Goal: Task Accomplishment & Management: Manage account settings

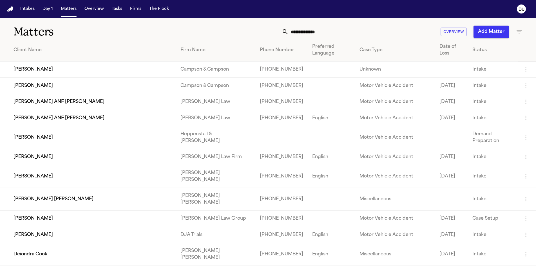
click at [12, 9] on img "Home" at bounding box center [10, 8] width 7 height 5
click at [328, 33] on input "text" at bounding box center [360, 32] width 145 height 12
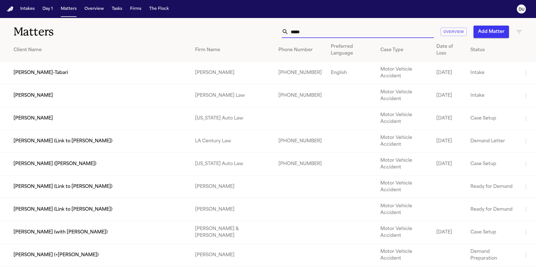
type input "*****"
click at [151, 107] on td "[PERSON_NAME]" at bounding box center [95, 118] width 190 height 23
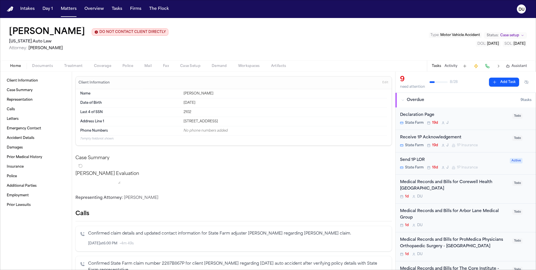
scroll to position [32, 0]
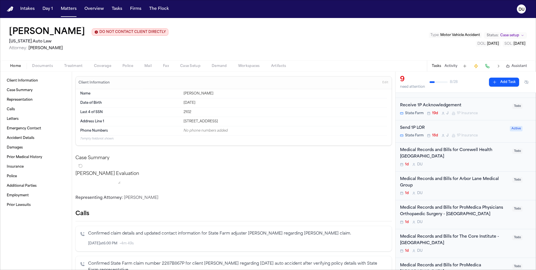
click at [420, 155] on div "Medical Records and Bills for Corewell Health [GEOGRAPHIC_DATA]" at bounding box center [454, 153] width 109 height 13
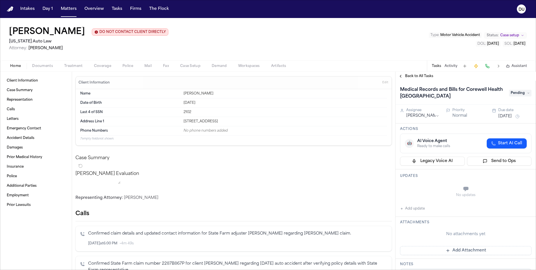
click at [524, 96] on span "Pending" at bounding box center [520, 93] width 23 height 7
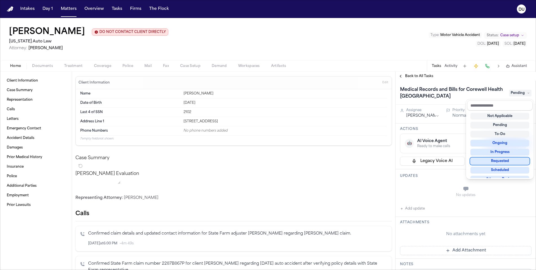
click at [504, 160] on div "Requested" at bounding box center [499, 161] width 59 height 7
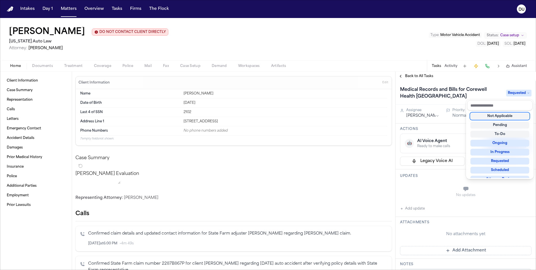
click at [481, 86] on div "Medical Records and Bills for Corewell Health [GEOGRAPHIC_DATA] Requested" at bounding box center [465, 93] width 131 height 16
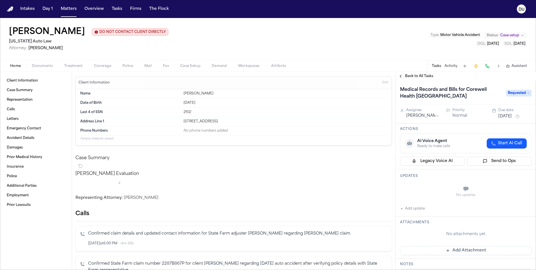
click at [508, 118] on button "[DATE]" at bounding box center [505, 117] width 14 height 6
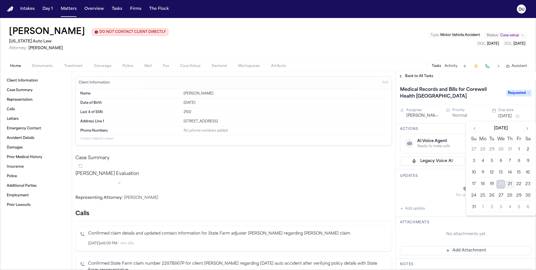
click at [519, 186] on button "22" at bounding box center [518, 184] width 9 height 9
click at [403, 210] on button "Add update" at bounding box center [412, 208] width 25 height 7
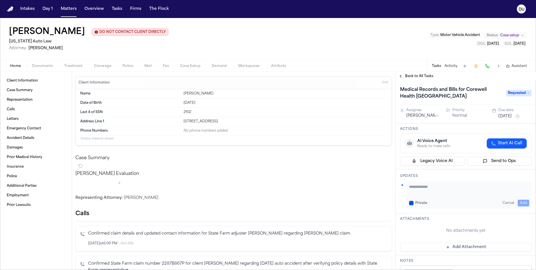
click at [431, 187] on textarea "Add your update" at bounding box center [469, 189] width 120 height 11
type textarea "**********"
click at [518, 203] on button "Add" at bounding box center [523, 203] width 12 height 7
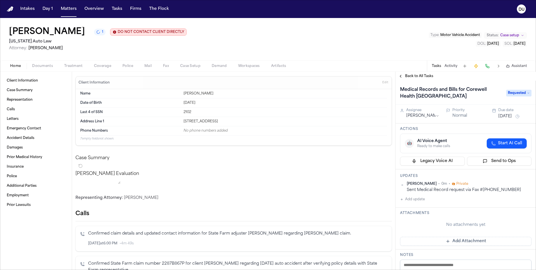
click at [422, 77] on span "Back to All Tasks" at bounding box center [419, 76] width 28 height 5
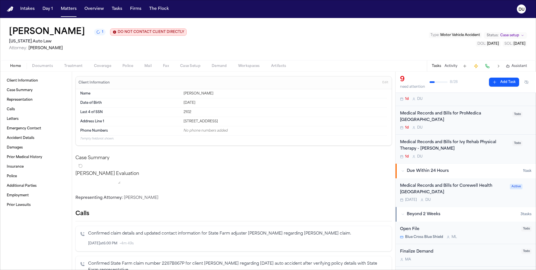
scroll to position [204, 0]
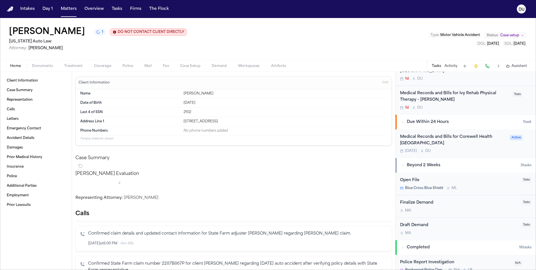
click at [441, 136] on div "Medical Records and Bills for Corewell Health [GEOGRAPHIC_DATA]" at bounding box center [453, 140] width 106 height 13
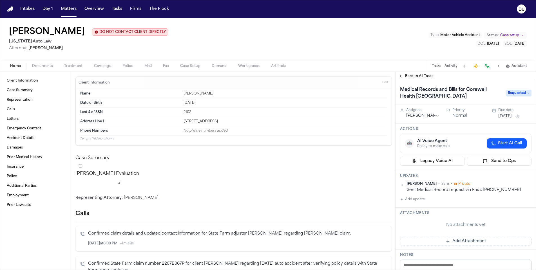
click at [463, 240] on button "Add Attachment" at bounding box center [465, 241] width 131 height 9
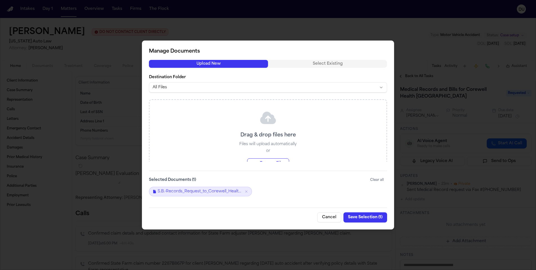
click at [357, 218] on button "Save Selection ( 1 )" at bounding box center [365, 217] width 44 height 10
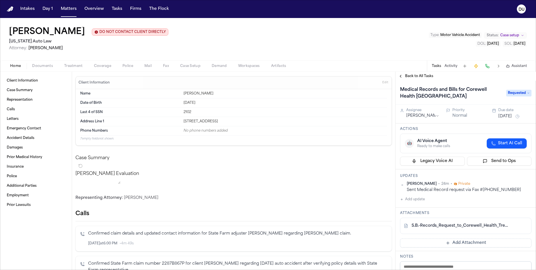
click at [405, 200] on button "Add update" at bounding box center [412, 199] width 25 height 7
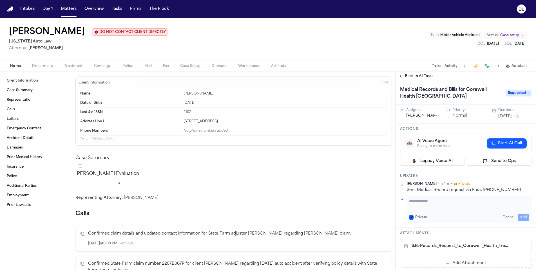
click at [421, 199] on textarea "Add your update" at bounding box center [469, 203] width 120 height 11
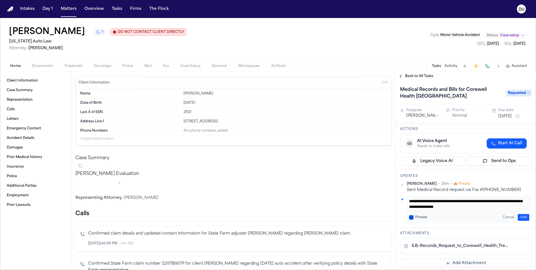
scroll to position [11, 0]
type textarea "**********"
click at [520, 217] on button "Add" at bounding box center [523, 217] width 12 height 7
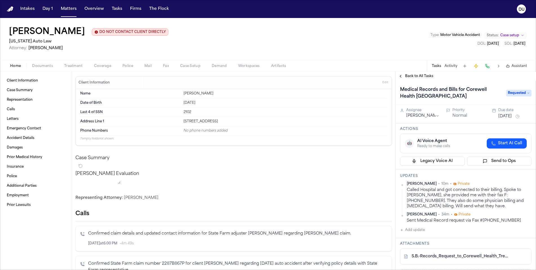
scroll to position [41, 0]
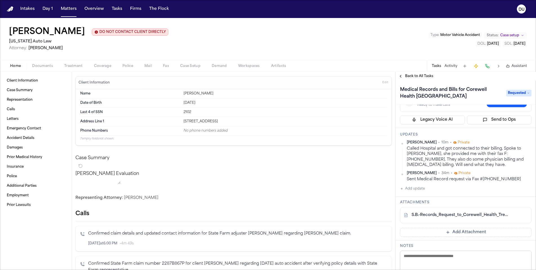
click at [459, 232] on button "Add Attachment" at bounding box center [465, 232] width 131 height 9
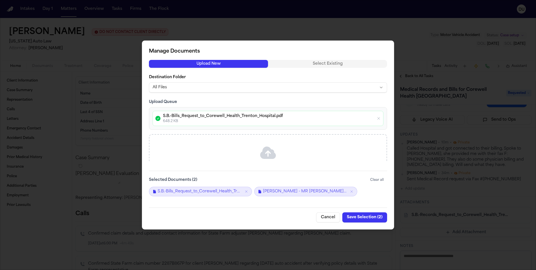
click at [369, 218] on button "Save Selection ( 2 )" at bounding box center [364, 217] width 45 height 10
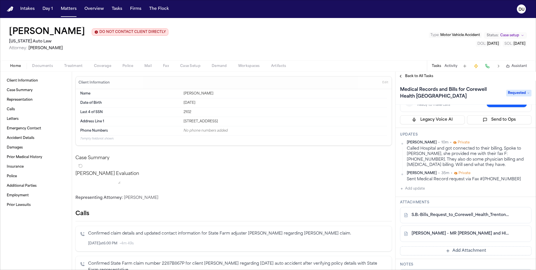
click at [403, 77] on button "Back to All Tasks" at bounding box center [415, 76] width 41 height 5
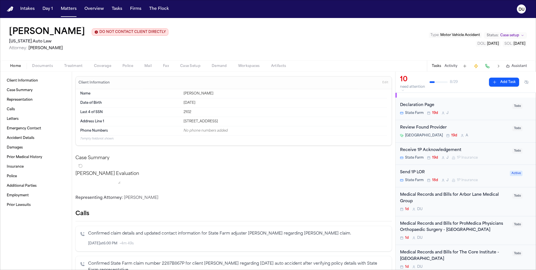
scroll to position [14, 0]
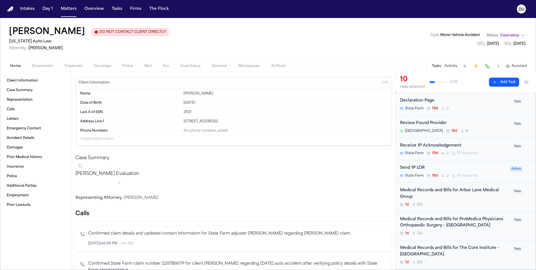
click at [463, 189] on div "Medical Records and Bills for Arbor Lane Medical Group" at bounding box center [454, 193] width 109 height 13
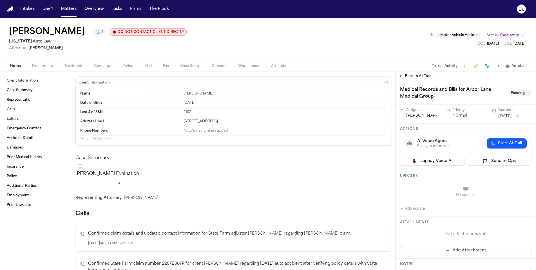
click at [403, 210] on button "Add update" at bounding box center [412, 208] width 25 height 7
click at [438, 186] on textarea "Add your update" at bounding box center [469, 189] width 120 height 11
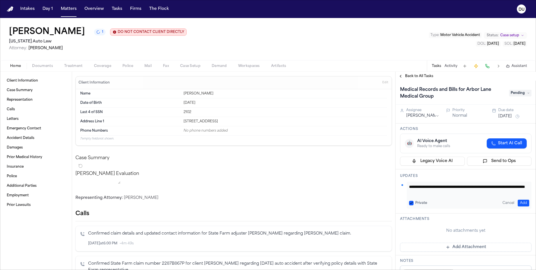
type textarea "**********"
click at [521, 204] on button "Add" at bounding box center [523, 203] width 12 height 7
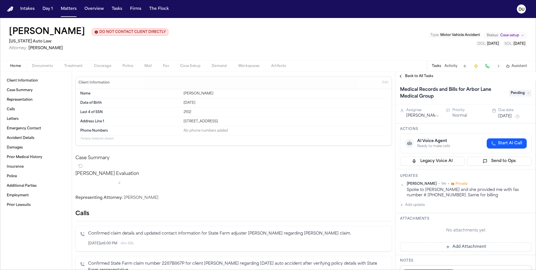
click at [517, 96] on span "Pending" at bounding box center [520, 93] width 23 height 7
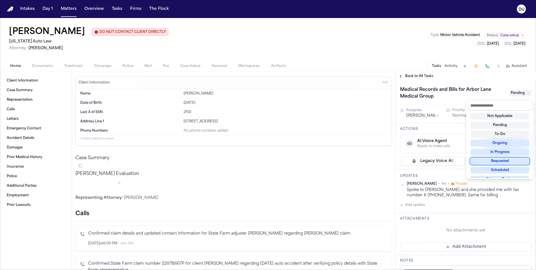
click at [508, 163] on div "Requested" at bounding box center [499, 161] width 59 height 7
click at [458, 133] on div "Medical Records and Bills for Arbor Lane Medical Group Requested Assignee [PERS…" at bounding box center [465, 175] width 140 height 189
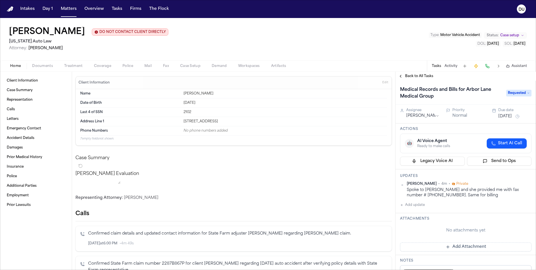
click at [511, 116] on button "[DATE]" at bounding box center [505, 117] width 14 height 6
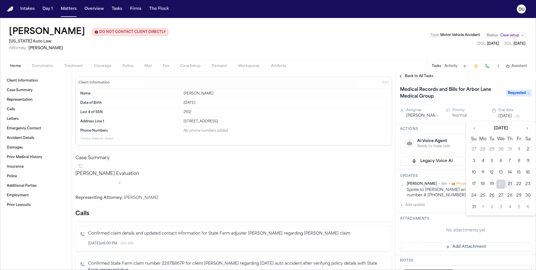
click at [520, 185] on button "22" at bounding box center [518, 184] width 9 height 9
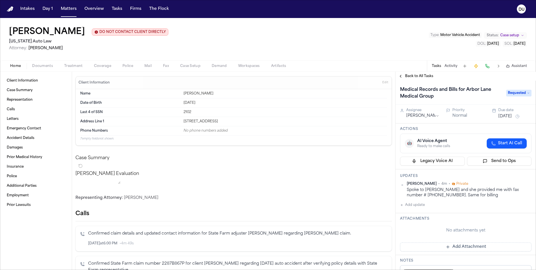
click at [459, 134] on div "🤖 AI Voice Agent Ready to make calls Start AI Call" at bounding box center [465, 144] width 131 height 20
click at [418, 79] on span "Back to All Tasks" at bounding box center [419, 76] width 28 height 5
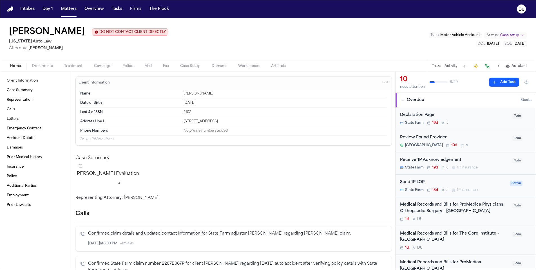
click at [438, 207] on div "Medical Records and Bills for ProMedica Physicians Orthopaedic Surgery - [GEOGR…" at bounding box center [454, 208] width 109 height 13
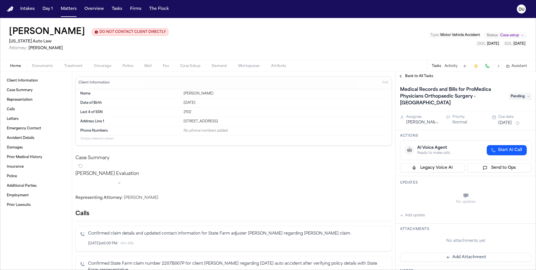
click at [402, 214] on icon "button" at bounding box center [401, 215] width 3 height 3
click at [431, 191] on textarea "Add your update" at bounding box center [469, 196] width 120 height 11
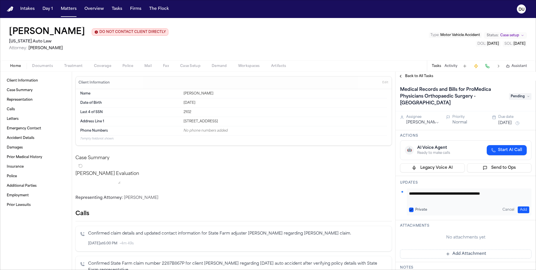
type textarea "**********"
click at [411, 76] on span "Back to All Tasks" at bounding box center [419, 76] width 28 height 5
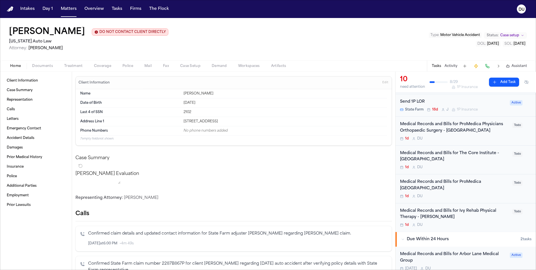
scroll to position [183, 0]
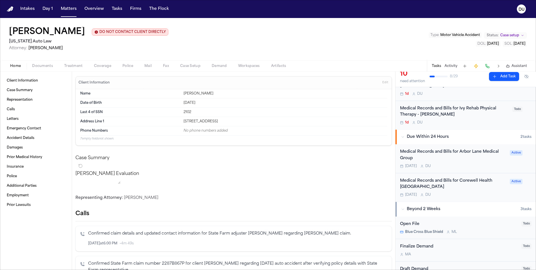
click at [452, 149] on div "Medical Records and Bills for Arbor Lane Medical Group" at bounding box center [453, 155] width 106 height 13
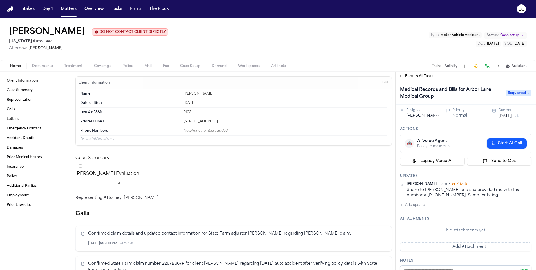
click at [472, 247] on button "Add Attachment" at bounding box center [465, 247] width 131 height 9
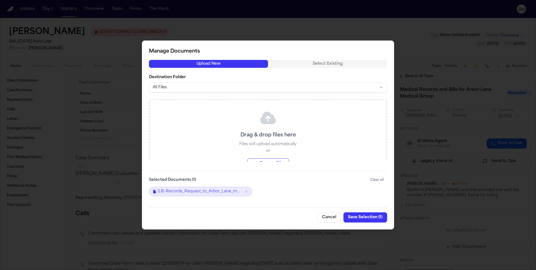
click at [364, 216] on button "Save Selection ( 1 )" at bounding box center [365, 217] width 44 height 10
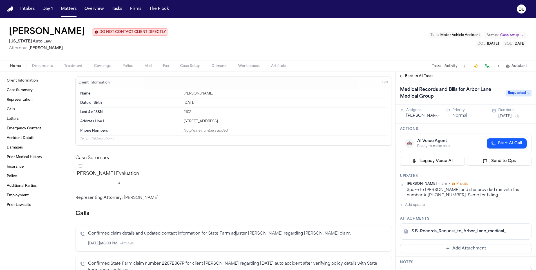
click at [427, 78] on span "Back to All Tasks" at bounding box center [419, 76] width 28 height 5
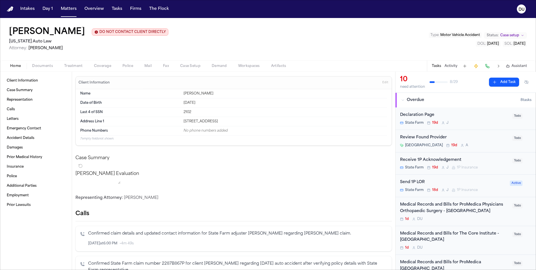
scroll to position [44, 0]
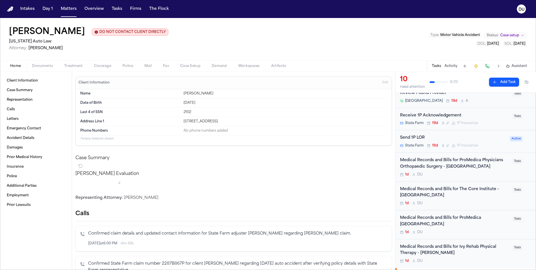
click at [439, 163] on div "Medical Records and Bills for ProMedica Physicians Orthopaedic Surgery - [GEOGR…" at bounding box center [454, 163] width 109 height 13
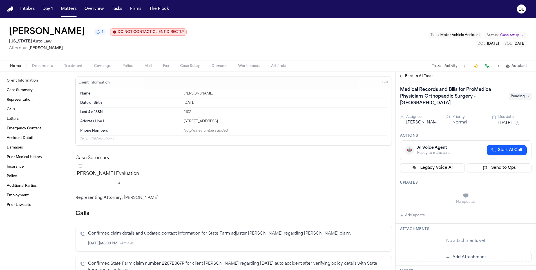
click at [425, 79] on span "Back to All Tasks" at bounding box center [419, 76] width 28 height 5
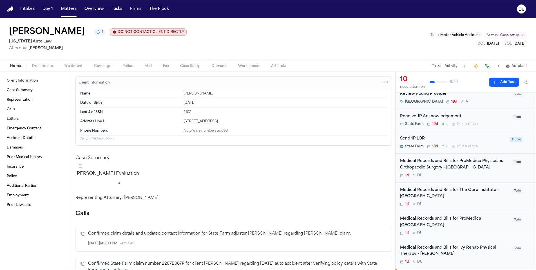
scroll to position [53, 0]
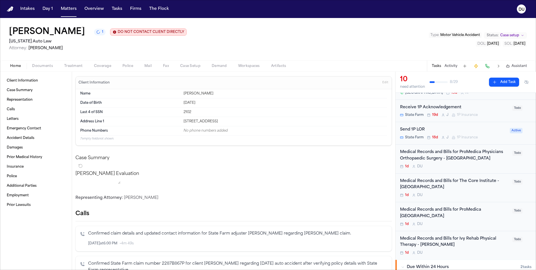
click at [427, 213] on div "Medical Records and Bills for ProMedica [GEOGRAPHIC_DATA]" at bounding box center [454, 213] width 109 height 13
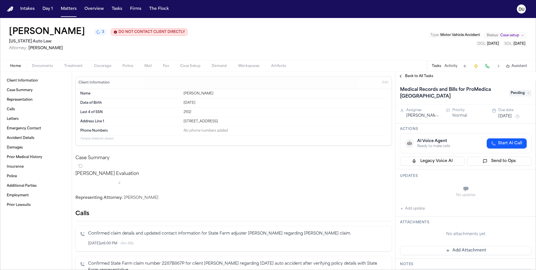
click at [413, 79] on span "Back to All Tasks" at bounding box center [419, 76] width 28 height 5
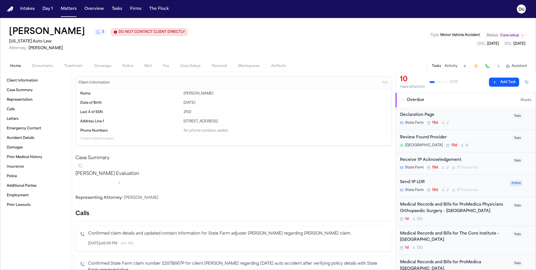
click at [451, 208] on div "Medical Records and Bills for ProMedica Physicians Orthopaedic Surgery - [GEOGR…" at bounding box center [454, 208] width 109 height 13
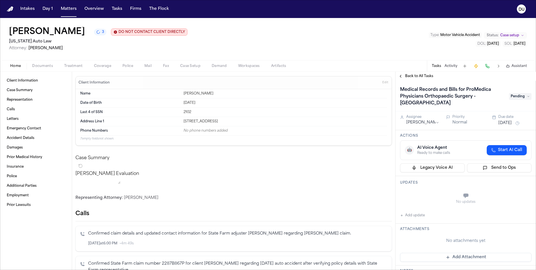
click at [416, 79] on span "Back to All Tasks" at bounding box center [419, 76] width 28 height 5
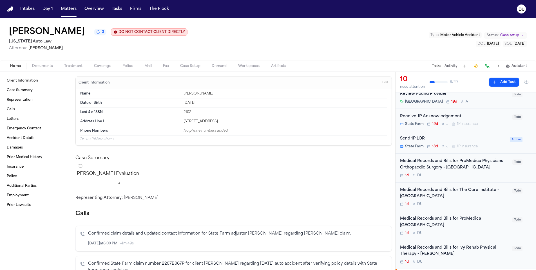
scroll to position [45, 0]
click at [441, 190] on div "Medical Records and Bills for The Core Institute - [GEOGRAPHIC_DATA]" at bounding box center [454, 192] width 109 height 13
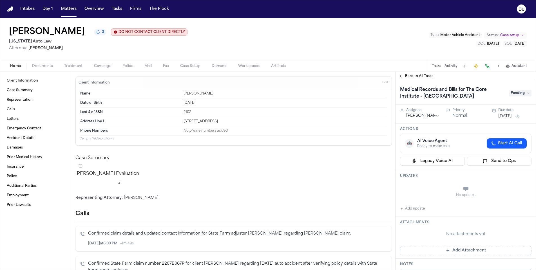
click at [415, 78] on span "Back to All Tasks" at bounding box center [419, 76] width 28 height 5
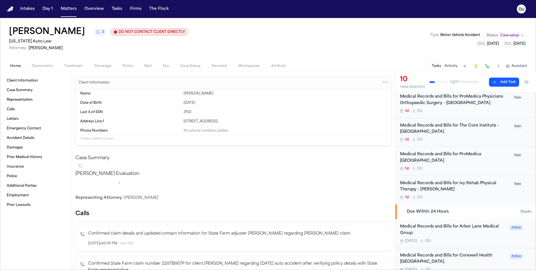
scroll to position [208, 0]
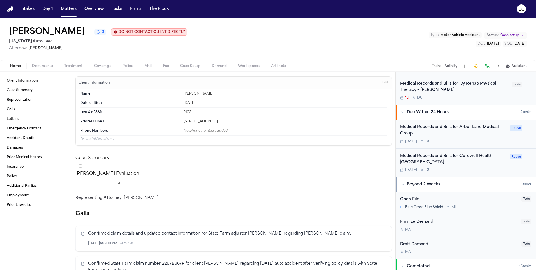
click at [428, 124] on div "Medical Records and Bills for Arbor Lane Medical Group" at bounding box center [453, 130] width 106 height 13
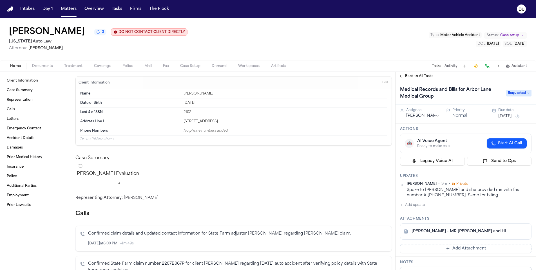
click at [418, 79] on span "Back to All Tasks" at bounding box center [419, 76] width 28 height 5
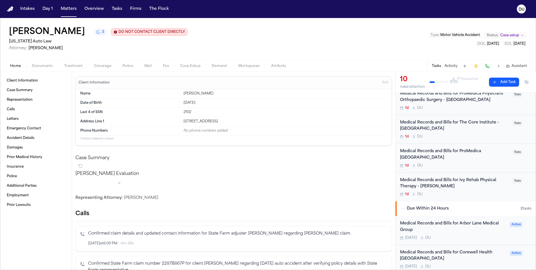
scroll to position [228, 0]
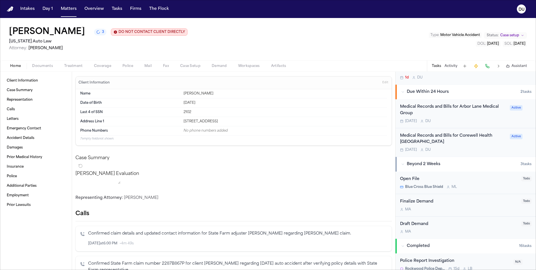
click at [425, 140] on div "Medical Records and Bills for Corewell Health [GEOGRAPHIC_DATA]" at bounding box center [453, 139] width 106 height 13
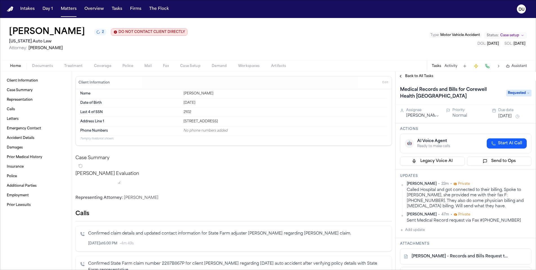
click at [485, 221] on div "Sent Medical Record request via Fax #[PHONE_NUMBER]" at bounding box center [469, 220] width 125 height 5
click at [506, 222] on div "Sent Medical Record request via Fax #[PHONE_NUMBER]" at bounding box center [469, 220] width 125 height 5
click at [526, 215] on html "Intakes Day 1 Matters Overview Tasks Firms The Flock DU [PERSON_NAME] 2 DO NOT …" at bounding box center [268, 135] width 536 height 270
click at [505, 234] on div "Delete" at bounding box center [508, 232] width 33 height 8
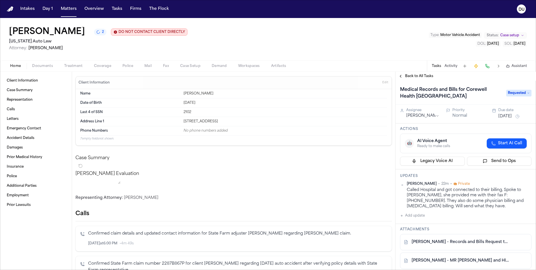
click at [413, 79] on span "Back to All Tasks" at bounding box center [419, 76] width 28 height 5
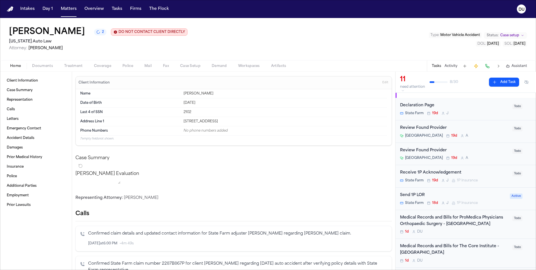
scroll to position [33, 0]
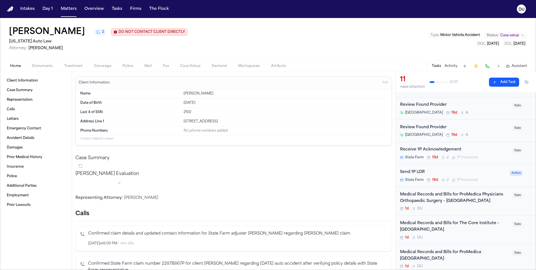
click at [440, 199] on div "Medical Records and Bills for ProMedica Physicians Orthopaedic Surgery - [GEOGR…" at bounding box center [454, 198] width 109 height 13
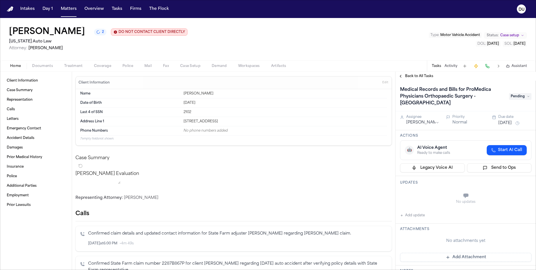
click at [403, 214] on icon "button" at bounding box center [401, 215] width 3 height 3
click at [425, 182] on div "Updates Private Cancel Add" at bounding box center [465, 198] width 140 height 44
click at [425, 191] on textarea "Add your update" at bounding box center [469, 196] width 120 height 11
click at [491, 191] on textarea "**********" at bounding box center [467, 196] width 116 height 11
click at [479, 191] on textarea "**********" at bounding box center [467, 196] width 116 height 11
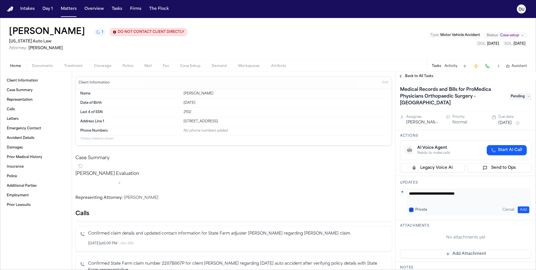
paste textarea "**********"
click at [503, 192] on textarea "**********" at bounding box center [467, 196] width 116 height 11
click at [512, 120] on button "[DATE]" at bounding box center [505, 123] width 14 height 6
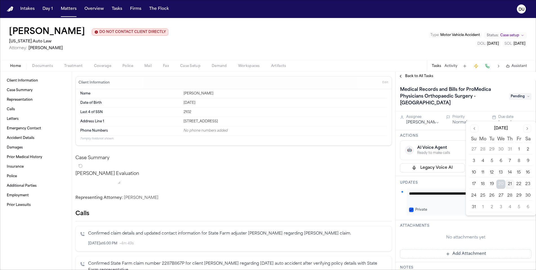
click at [519, 185] on button "22" at bounding box center [518, 184] width 9 height 9
click at [453, 207] on div "Private Cancel Add" at bounding box center [469, 210] width 120 height 7
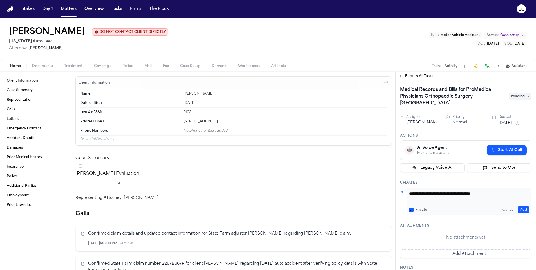
click at [523, 95] on span "Pending" at bounding box center [520, 96] width 23 height 7
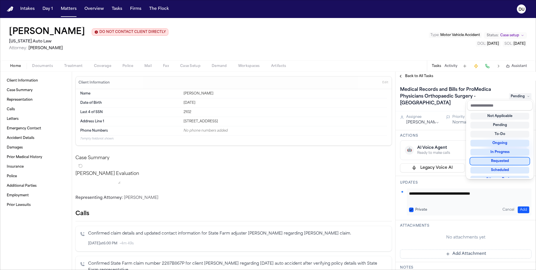
click at [505, 163] on div "Requested" at bounding box center [499, 161] width 59 height 7
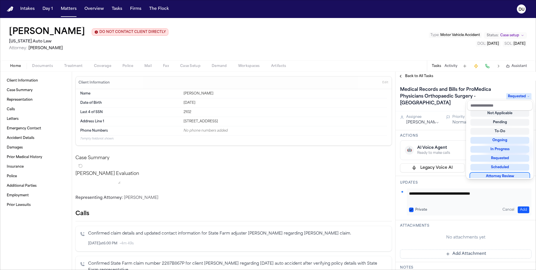
click at [472, 205] on div "**********" at bounding box center [465, 175] width 140 height 189
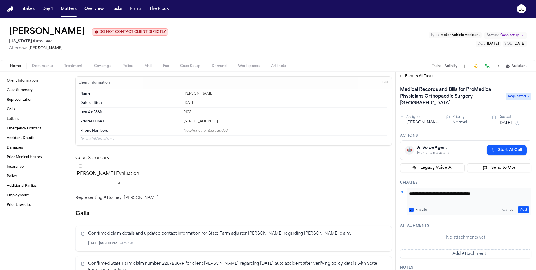
click at [505, 191] on textarea "**********" at bounding box center [467, 196] width 116 height 11
type textarea "**********"
click at [520, 207] on button "Add" at bounding box center [523, 210] width 12 height 7
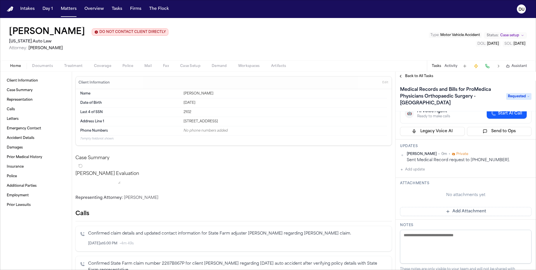
scroll to position [0, 0]
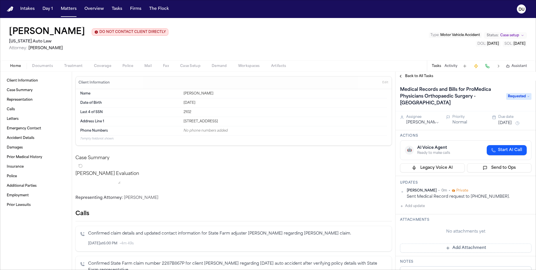
click at [416, 77] on span "Back to All Tasks" at bounding box center [419, 76] width 28 height 5
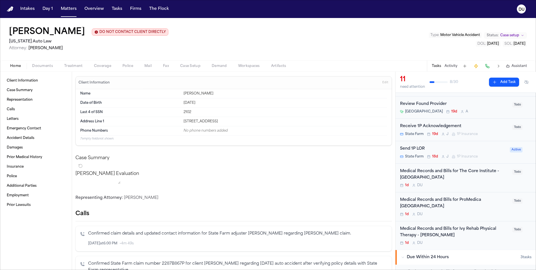
scroll to position [64, 0]
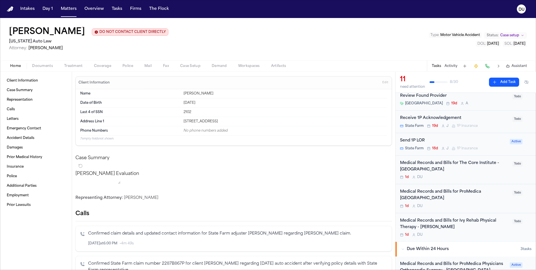
click at [438, 163] on div "Medical Records and Bills for The Core Institute - [GEOGRAPHIC_DATA]" at bounding box center [454, 166] width 109 height 13
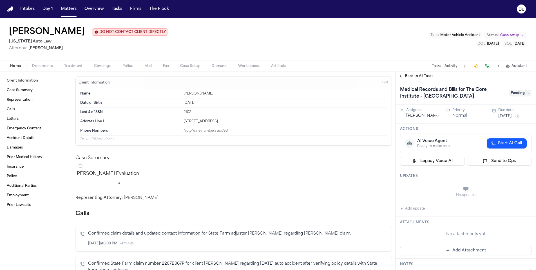
click at [406, 209] on button "Add update" at bounding box center [412, 208] width 25 height 7
click at [428, 189] on textarea "Add your update" at bounding box center [469, 189] width 120 height 11
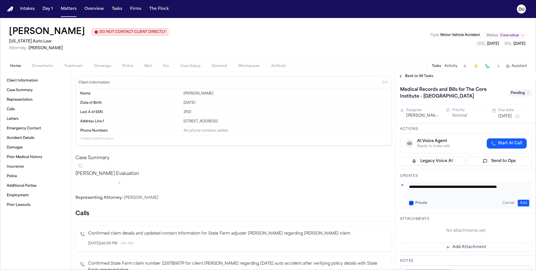
type textarea "**********"
click at [521, 203] on button "Add" at bounding box center [523, 203] width 12 height 7
click at [402, 75] on button "Back to All Tasks" at bounding box center [415, 76] width 41 height 5
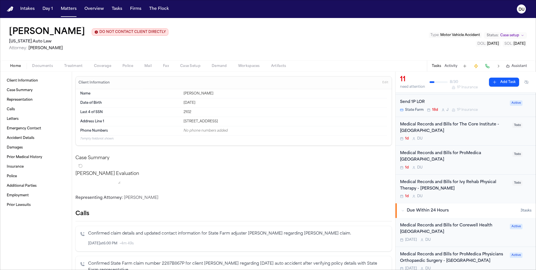
scroll to position [154, 0]
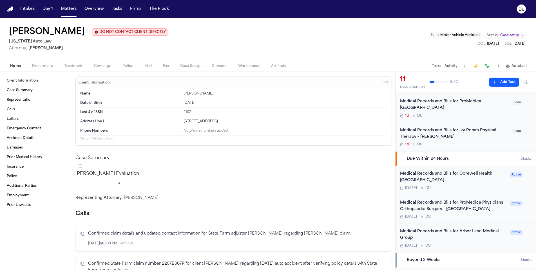
click at [451, 205] on div "Medical Records and Bills for ProMedica Physicians Orthopaedic Surgery - [GEOGR…" at bounding box center [453, 206] width 106 height 13
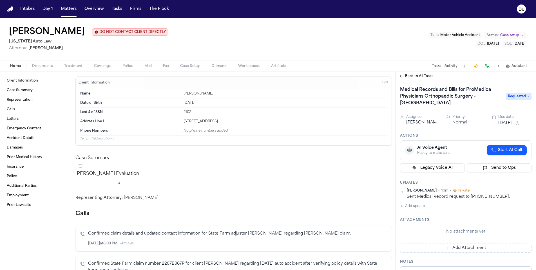
scroll to position [40, 0]
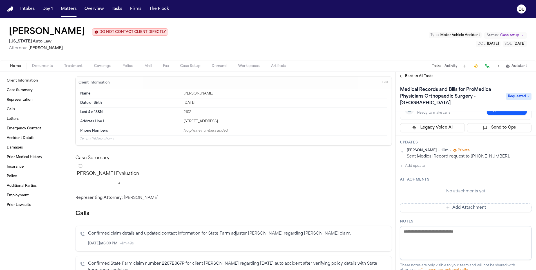
click at [459, 206] on button "Add Attachment" at bounding box center [465, 207] width 131 height 9
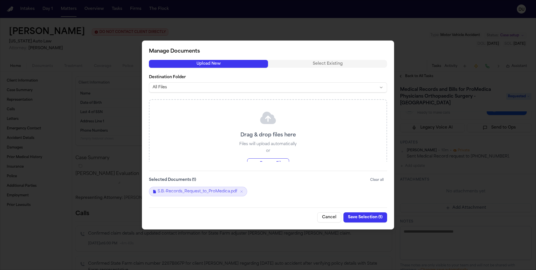
click at [366, 217] on button "Save Selection ( 1 )" at bounding box center [365, 217] width 44 height 10
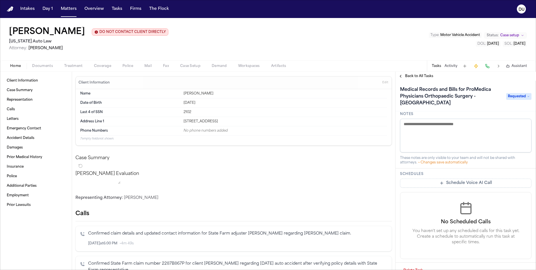
scroll to position [0, 0]
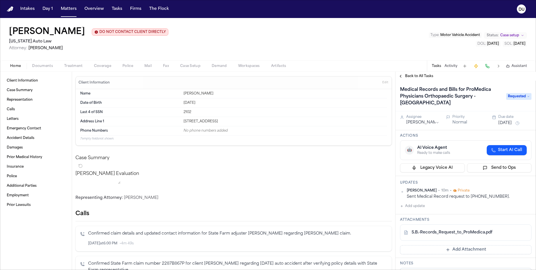
click at [423, 77] on span "Back to All Tasks" at bounding box center [419, 76] width 28 height 5
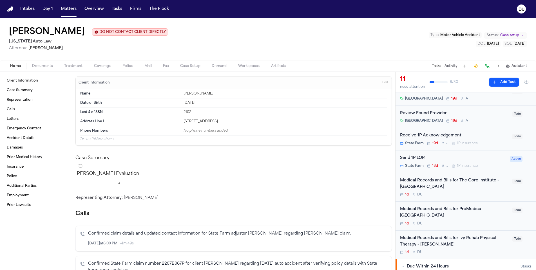
scroll to position [57, 0]
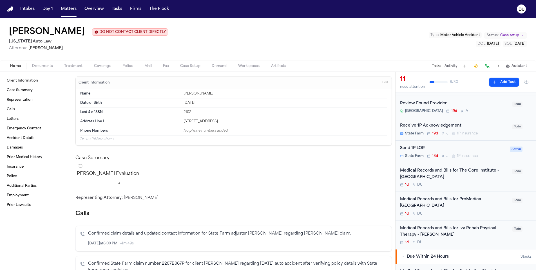
click at [440, 170] on div "Medical Records and Bills for The Core Institute - [GEOGRAPHIC_DATA]" at bounding box center [454, 174] width 109 height 13
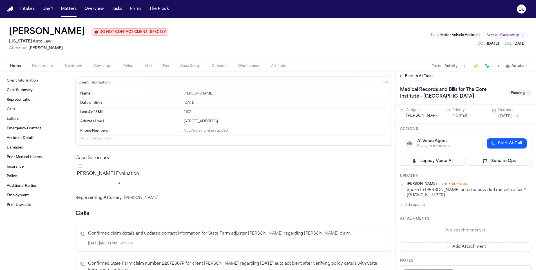
click at [469, 249] on button "Add Attachment" at bounding box center [465, 247] width 131 height 9
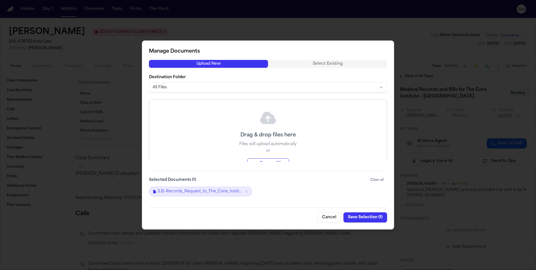
click at [367, 217] on button "Save Selection ( 1 )" at bounding box center [365, 217] width 44 height 10
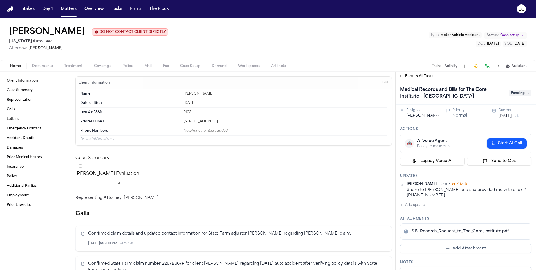
click at [508, 118] on button "[DATE]" at bounding box center [505, 117] width 14 height 6
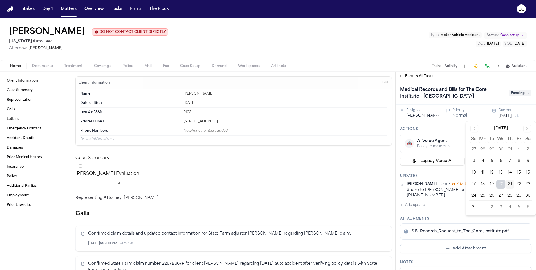
click at [521, 185] on button "22" at bounding box center [518, 184] width 9 height 9
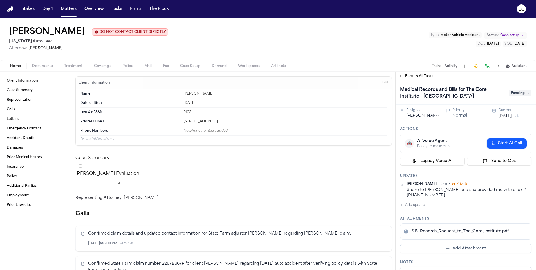
click at [458, 91] on h1 "Medical Records and Bills for The Core Institute - [GEOGRAPHIC_DATA]" at bounding box center [452, 93] width 108 height 16
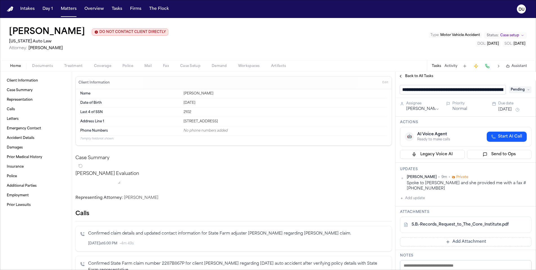
scroll to position [0, 34]
click at [506, 81] on div "**********" at bounding box center [465, 90] width 140 height 18
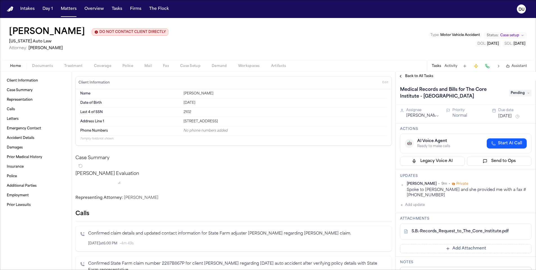
click at [427, 78] on span "Back to All Tasks" at bounding box center [419, 76] width 28 height 5
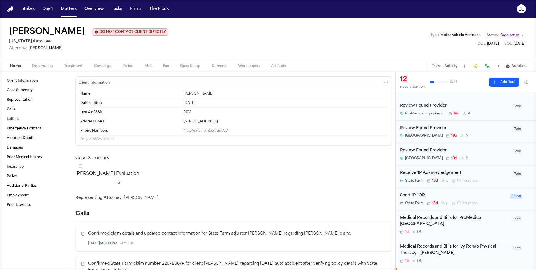
scroll to position [61, 0]
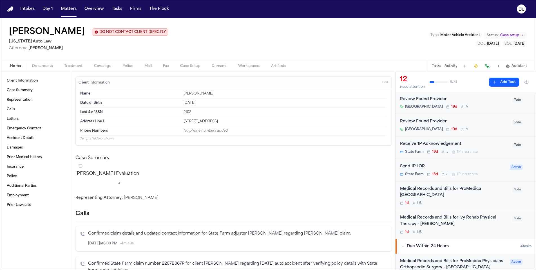
click at [425, 216] on div "Medical Records and Bills for Ivy Rehab Physical Therapy - [PERSON_NAME]" at bounding box center [454, 221] width 109 height 13
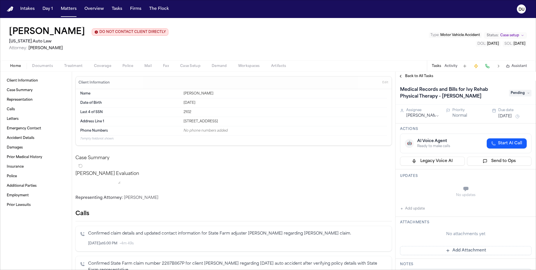
click at [419, 77] on span "Back to All Tasks" at bounding box center [419, 76] width 28 height 5
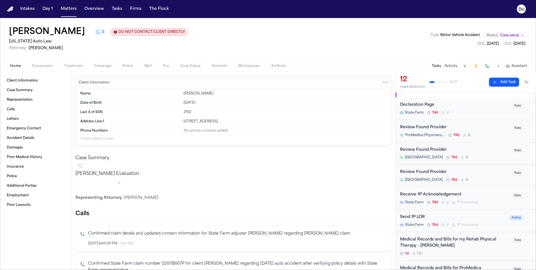
scroll to position [60, 0]
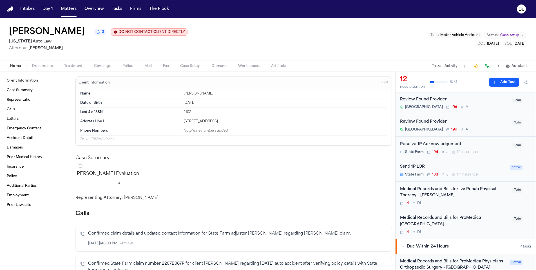
click at [427, 221] on div "Medical Records and Bills for ProMedica [GEOGRAPHIC_DATA]" at bounding box center [454, 221] width 109 height 13
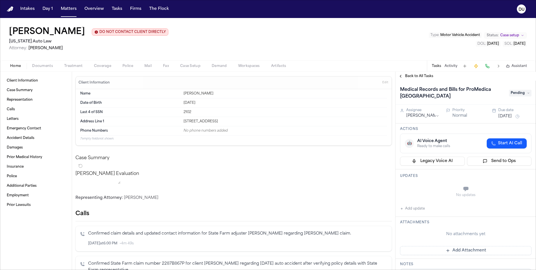
click at [401, 211] on button "Add update" at bounding box center [412, 208] width 25 height 7
click at [430, 190] on textarea "Add your update" at bounding box center [469, 189] width 120 height 11
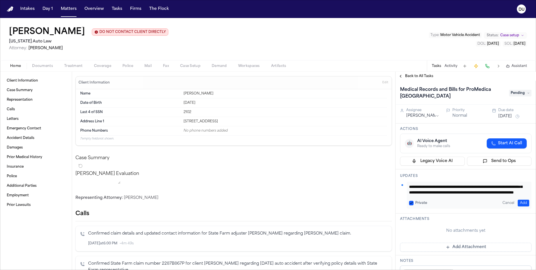
scroll to position [17, 0]
type textarea "**********"
click at [521, 203] on button "Add" at bounding box center [523, 203] width 12 height 7
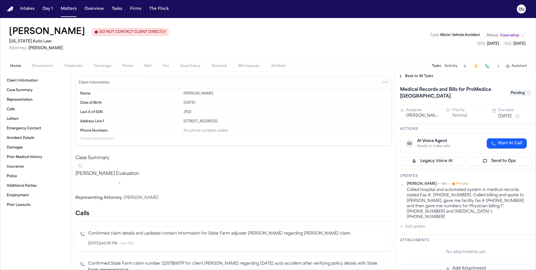
click at [407, 223] on button "Add update" at bounding box center [412, 226] width 25 height 7
click at [422, 226] on textarea "Add your update" at bounding box center [469, 231] width 120 height 11
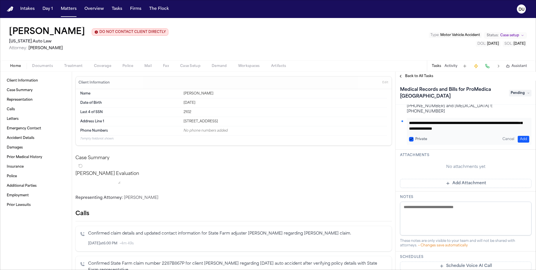
scroll to position [99, 0]
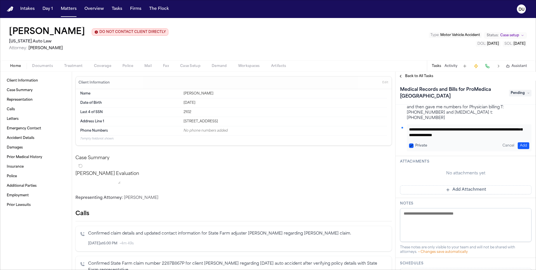
type textarea "**********"
click at [523, 142] on button "Add" at bounding box center [523, 145] width 12 height 7
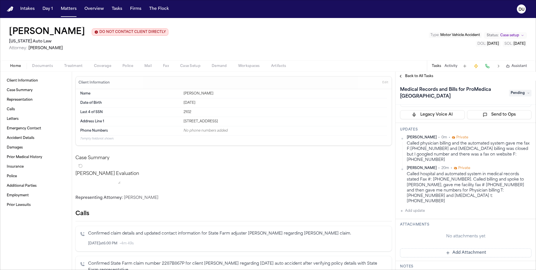
scroll to position [51, 0]
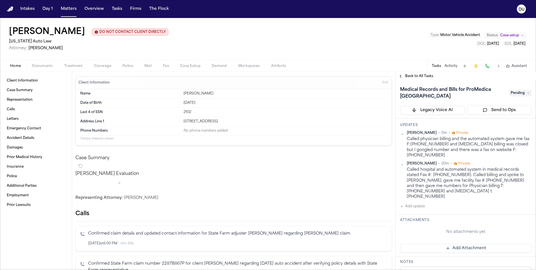
click at [462, 244] on button "Add Attachment" at bounding box center [465, 248] width 131 height 9
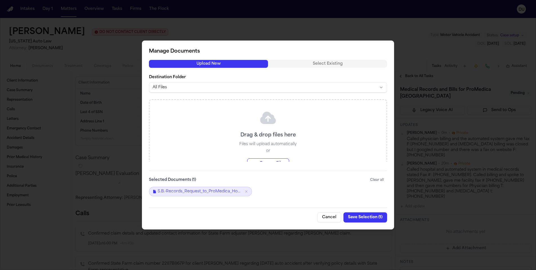
click at [360, 216] on button "Save Selection ( 1 )" at bounding box center [365, 217] width 44 height 10
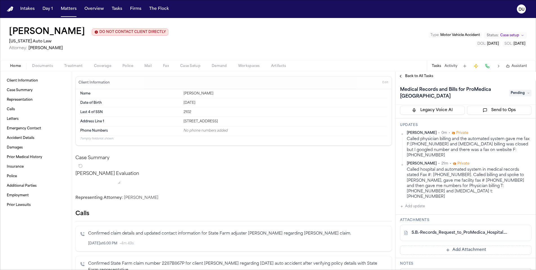
click at [421, 78] on span "Back to All Tasks" at bounding box center [419, 76] width 28 height 5
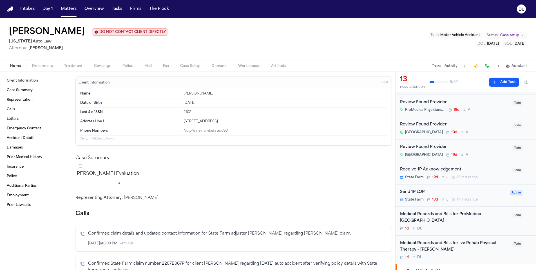
scroll to position [68, 0]
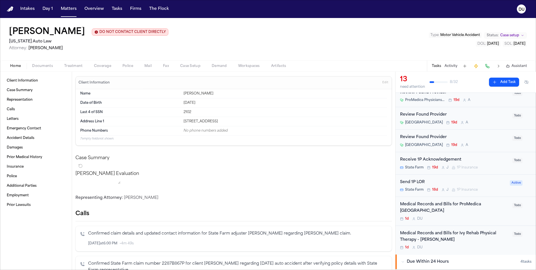
click at [418, 209] on div "Medical Records and Bills for ProMedica [GEOGRAPHIC_DATA]" at bounding box center [454, 207] width 109 height 13
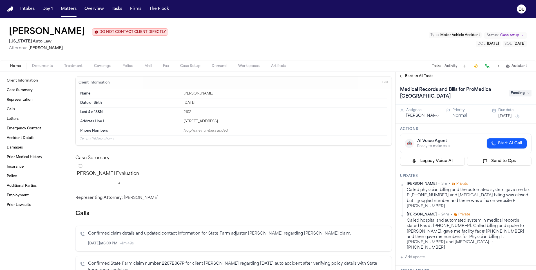
click at [512, 117] on button "[DATE]" at bounding box center [505, 117] width 14 height 6
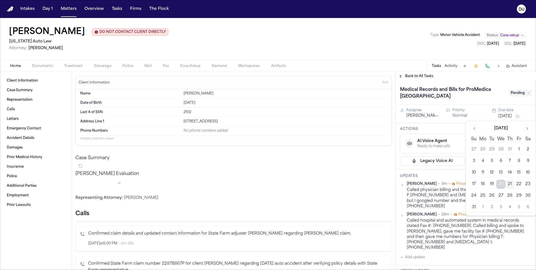
click at [519, 184] on button "22" at bounding box center [518, 184] width 9 height 9
click at [418, 79] on span "Back to All Tasks" at bounding box center [419, 76] width 28 height 5
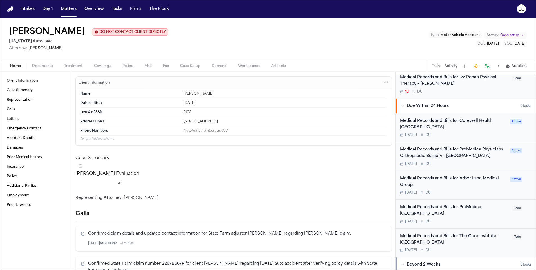
scroll to position [287, 0]
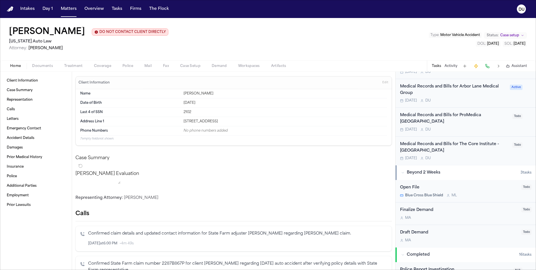
click at [418, 115] on div "Medical Records and Bills for ProMedica [GEOGRAPHIC_DATA]" at bounding box center [454, 118] width 109 height 13
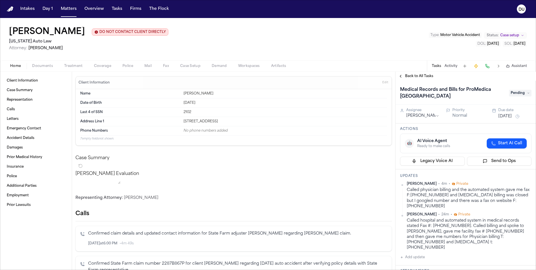
click at [519, 93] on span "Pending" at bounding box center [520, 93] width 23 height 7
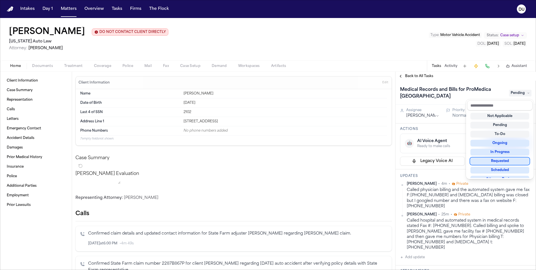
click at [508, 162] on div "Requested" at bounding box center [499, 161] width 59 height 7
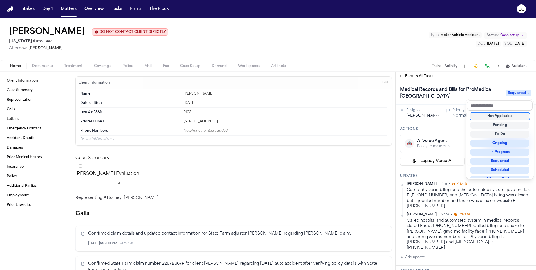
click at [457, 127] on div "Medical Records and Bills for ProMedica [GEOGRAPHIC_DATA] Requested Assignee [P…" at bounding box center [465, 175] width 140 height 189
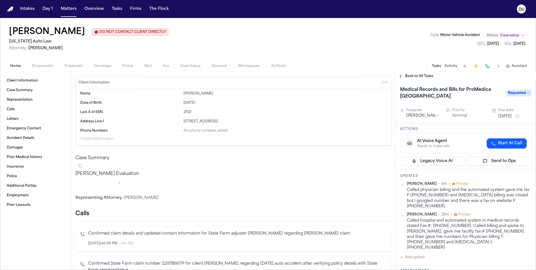
click at [406, 78] on span "Back to All Tasks" at bounding box center [419, 76] width 28 height 5
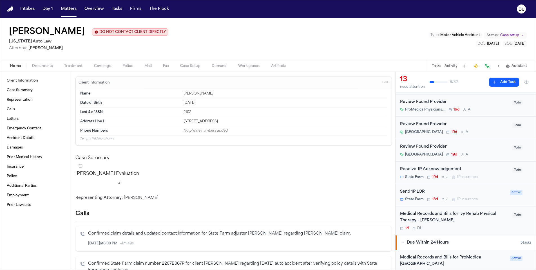
scroll to position [102, 0]
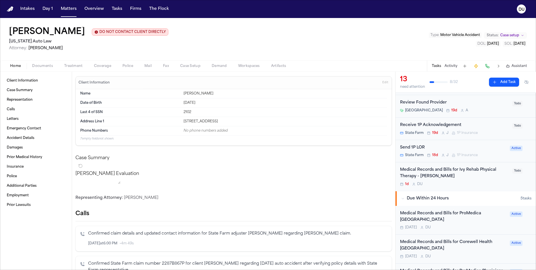
click at [417, 173] on div "Medical Records and Bills for Ivy Rehab Physical Therapy - [PERSON_NAME]" at bounding box center [454, 173] width 109 height 13
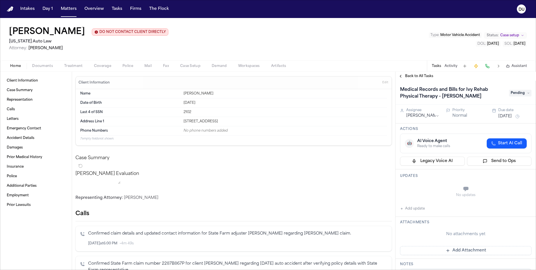
click at [524, 93] on span "Pending" at bounding box center [520, 93] width 23 height 7
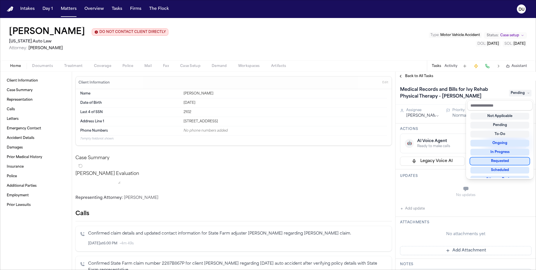
click at [503, 161] on div "Requested" at bounding box center [499, 161] width 59 height 7
click at [463, 124] on div "Medical Records and Bills for Ivy Rehab Physical Therapy - [PERSON_NAME] Reques…" at bounding box center [465, 175] width 140 height 189
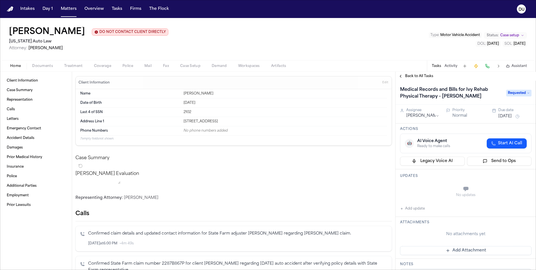
click at [512, 119] on button "[DATE]" at bounding box center [505, 117] width 14 height 6
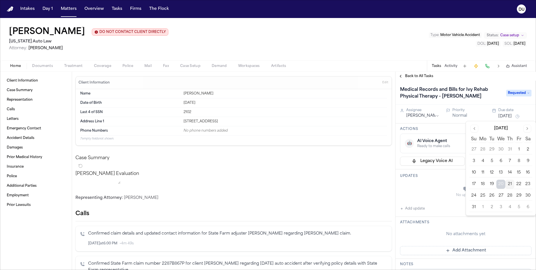
click at [518, 186] on button "22" at bounding box center [518, 184] width 9 height 9
click at [404, 210] on button "Add update" at bounding box center [412, 208] width 25 height 7
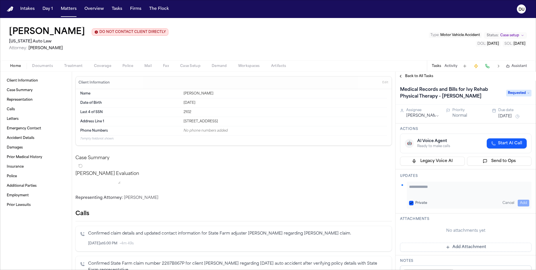
click at [420, 192] on textarea "Add your update" at bounding box center [469, 189] width 120 height 11
type textarea "**********"
click at [521, 201] on button "Add" at bounding box center [523, 203] width 12 height 7
click at [413, 77] on span "Back to All Tasks" at bounding box center [419, 76] width 28 height 5
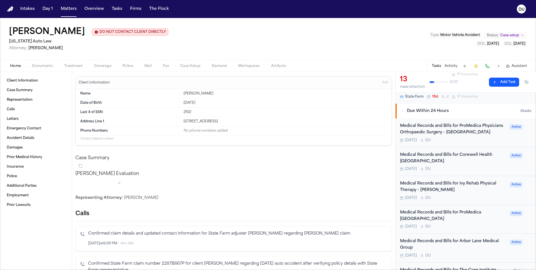
scroll to position [162, 0]
click at [423, 210] on div "Medical Records and Bills for ProMedica [GEOGRAPHIC_DATA]" at bounding box center [453, 214] width 106 height 13
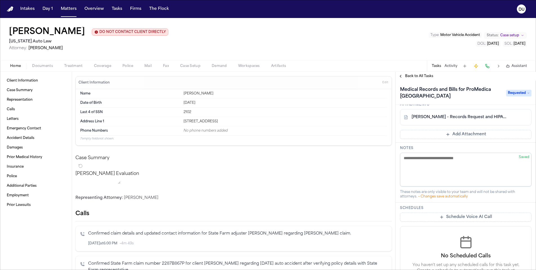
scroll to position [165, 0]
click at [475, 131] on button "Add Attachment" at bounding box center [465, 135] width 131 height 9
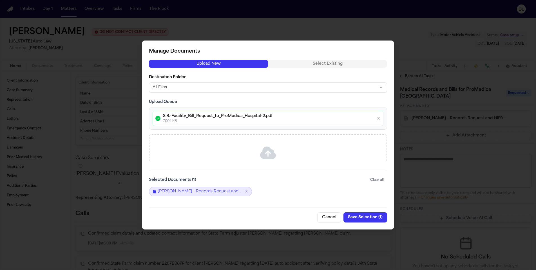
click at [365, 217] on button "Save Selection ( 1 )" at bounding box center [365, 217] width 44 height 10
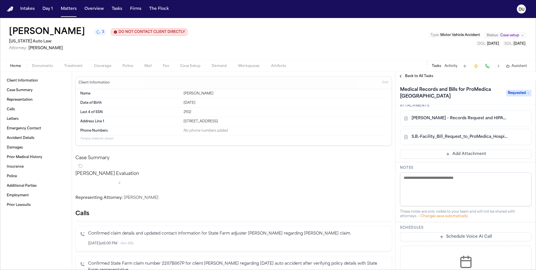
click at [472, 150] on button "Add Attachment" at bounding box center [465, 154] width 131 height 9
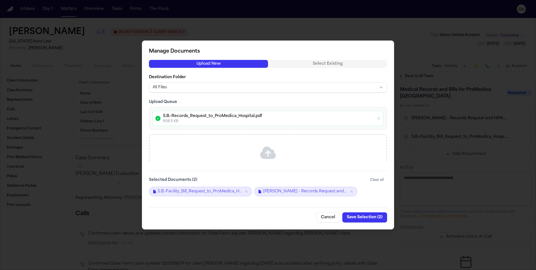
click at [367, 218] on button "Save Selection ( 2 )" at bounding box center [364, 217] width 45 height 10
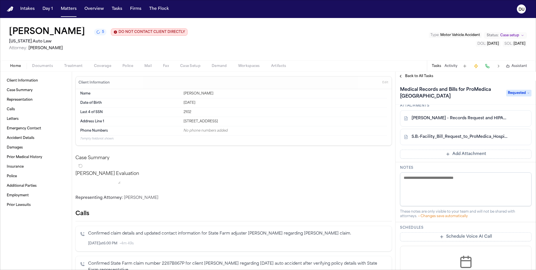
click at [424, 78] on span "Back to All Tasks" at bounding box center [419, 76] width 28 height 5
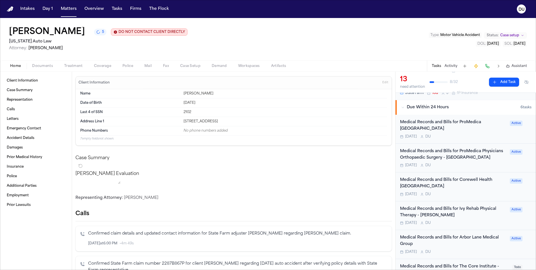
scroll to position [174, 0]
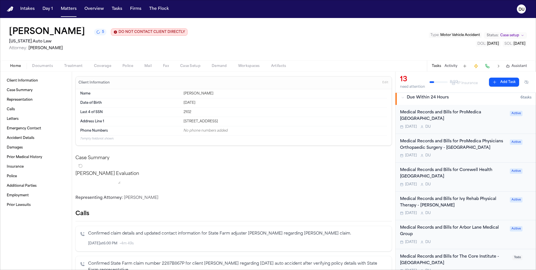
click at [424, 202] on div "Medical Records and Bills for Ivy Rehab Physical Therapy - [PERSON_NAME]" at bounding box center [453, 202] width 106 height 13
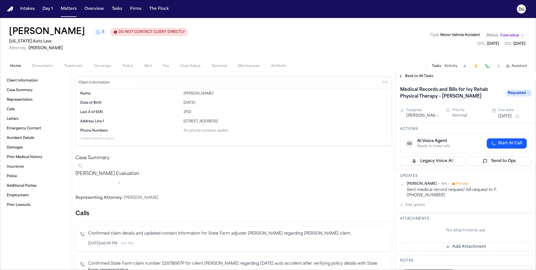
click at [447, 243] on button "Add Attachment" at bounding box center [465, 247] width 131 height 9
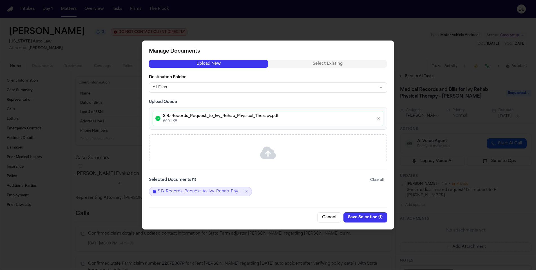
click at [371, 219] on button "Save Selection ( 1 )" at bounding box center [365, 217] width 44 height 10
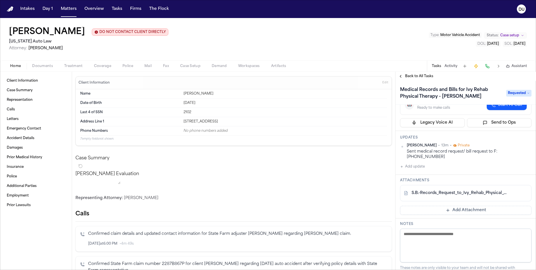
scroll to position [48, 0]
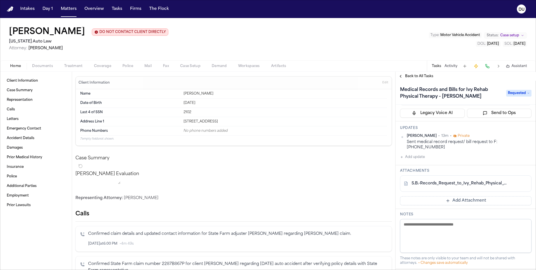
click at [427, 77] on span "Back to All Tasks" at bounding box center [419, 76] width 28 height 5
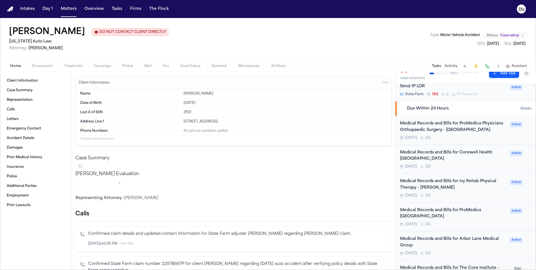
scroll to position [192, 0]
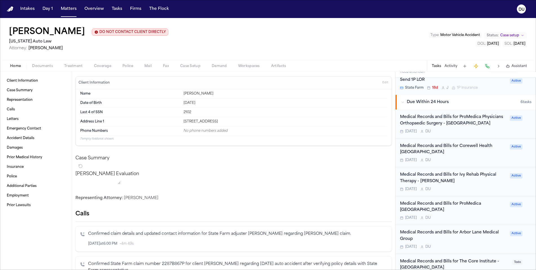
click at [421, 203] on div "Medical Records and Bills for ProMedica [GEOGRAPHIC_DATA]" at bounding box center [453, 207] width 106 height 13
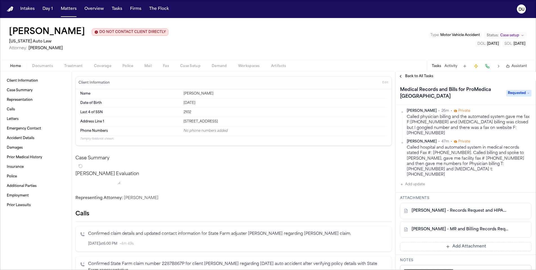
scroll to position [62, 0]
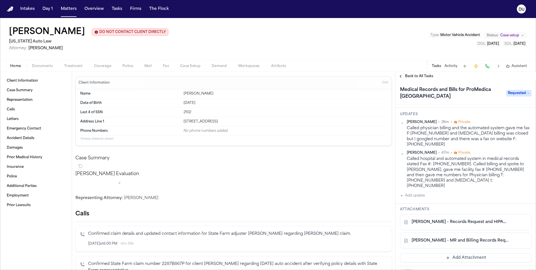
click at [425, 77] on span "Back to All Tasks" at bounding box center [419, 76] width 28 height 5
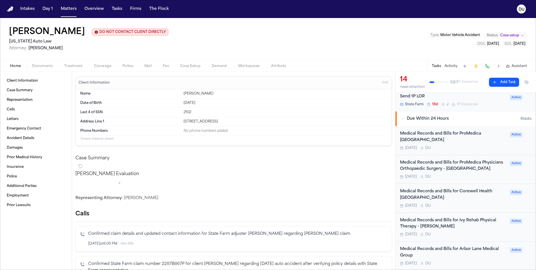
scroll to position [120, 0]
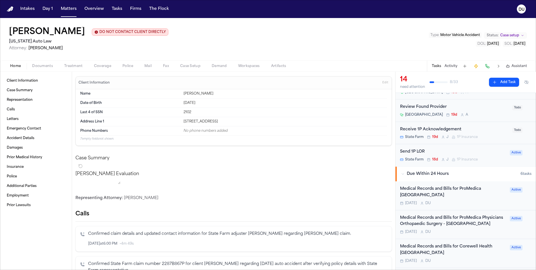
click at [434, 188] on div "Medical Records and Bills for ProMedica [GEOGRAPHIC_DATA]" at bounding box center [453, 192] width 106 height 13
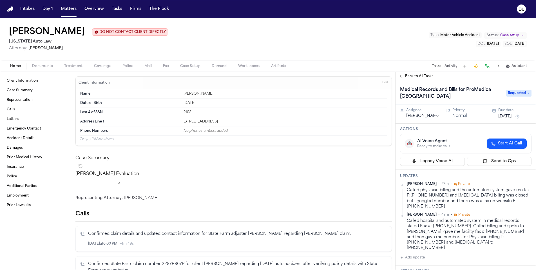
scroll to position [115, 0]
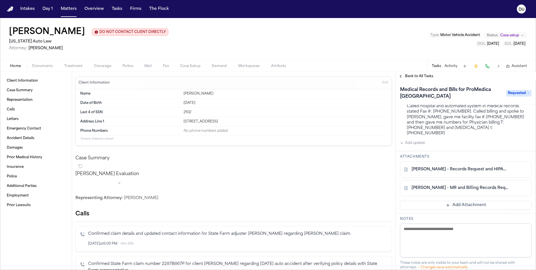
click at [472, 202] on button "Add Attachment" at bounding box center [465, 205] width 131 height 9
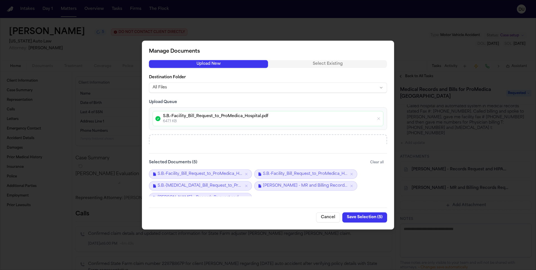
click at [361, 219] on button "Save Selection ( 5 )" at bounding box center [364, 217] width 45 height 10
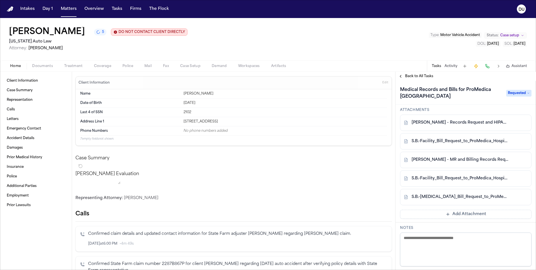
scroll to position [101, 0]
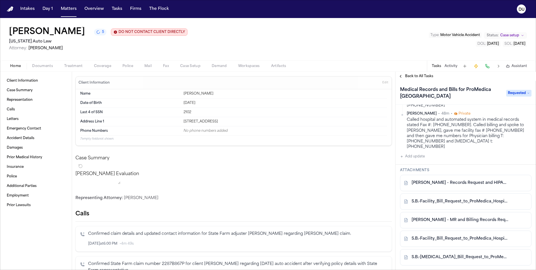
click at [419, 78] on span "Back to All Tasks" at bounding box center [419, 76] width 28 height 5
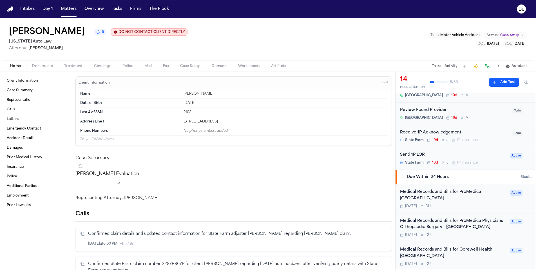
scroll to position [131, 0]
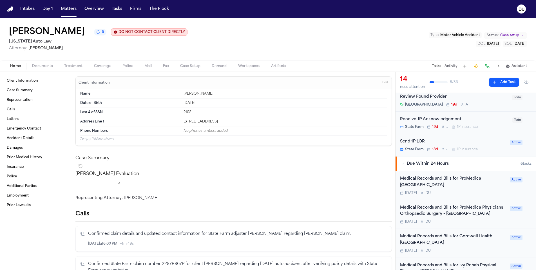
click at [435, 207] on div "Medical Records and Bills for ProMedica Physicians Orthopaedic Surgery - [GEOGR…" at bounding box center [453, 211] width 106 height 13
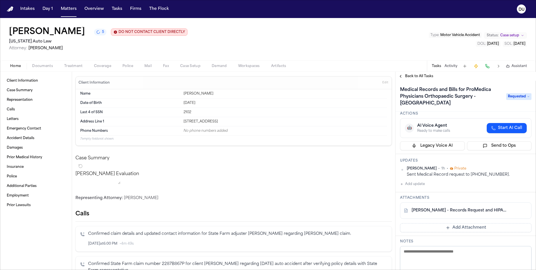
scroll to position [29, 0]
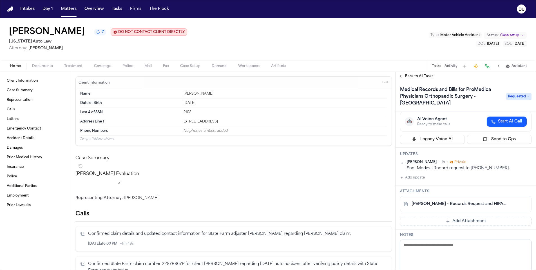
click at [416, 78] on span "Back to All Tasks" at bounding box center [419, 76] width 28 height 5
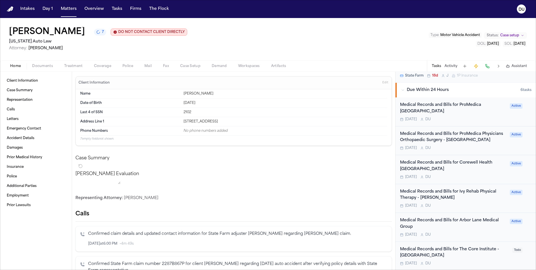
scroll to position [235, 0]
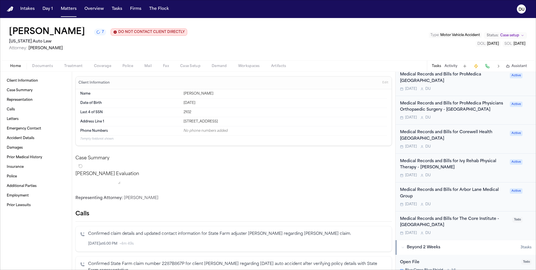
click at [424, 161] on div "Medical Records and Bills for Ivy Rehab Physical Therapy - [PERSON_NAME]" at bounding box center [453, 164] width 106 height 13
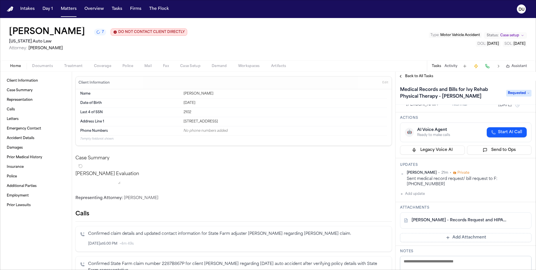
scroll to position [36, 0]
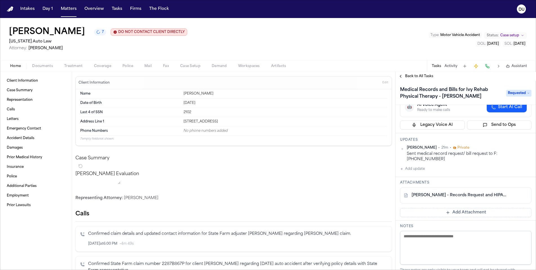
click at [469, 192] on link "[PERSON_NAME] - Records Request and HIPAA Auth to Ivy Rehab Physical Therapy - …" at bounding box center [459, 195] width 97 height 6
click at [405, 78] on button "Back to All Tasks" at bounding box center [415, 76] width 41 height 5
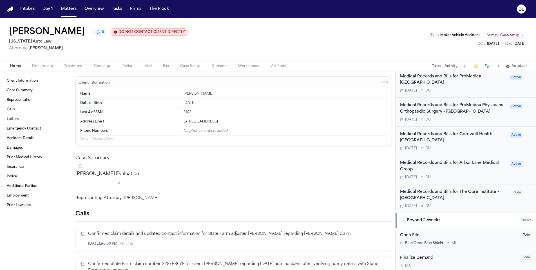
scroll to position [309, 0]
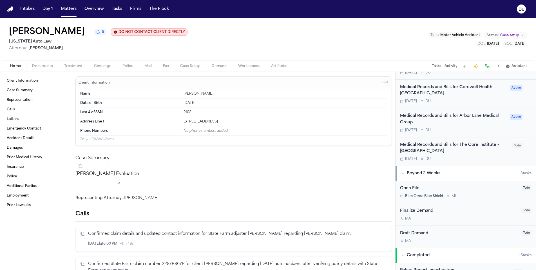
click at [420, 144] on div "Medical Records and Bills for The Core Institute - [GEOGRAPHIC_DATA]" at bounding box center [454, 148] width 109 height 13
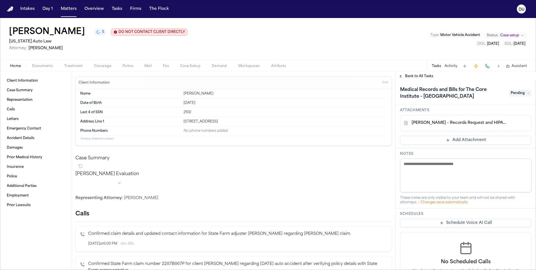
scroll to position [53, 0]
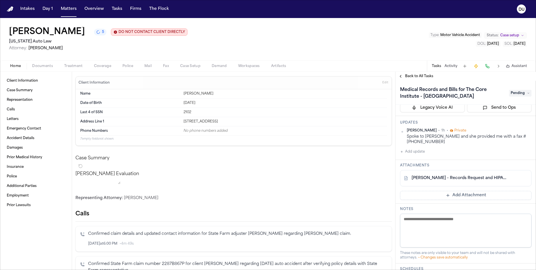
click at [467, 179] on link "[PERSON_NAME] - Records Request and HIPAA Auth to The Core Institute - [DATE]" at bounding box center [459, 178] width 97 height 6
click at [405, 77] on span "Back to All Tasks" at bounding box center [419, 76] width 28 height 5
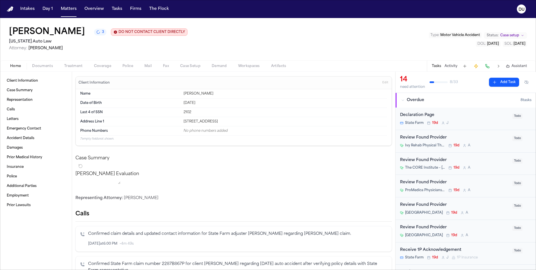
click at [102, 34] on span "3" at bounding box center [103, 32] width 2 height 5
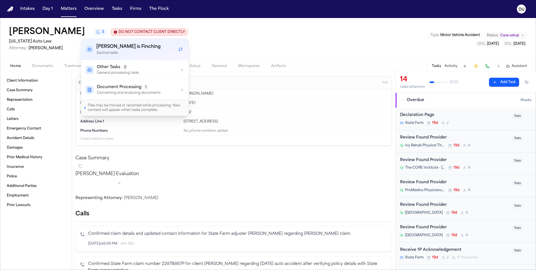
click at [176, 74] on div "Other Tasks 2 General processing tasks" at bounding box center [135, 69] width 98 height 11
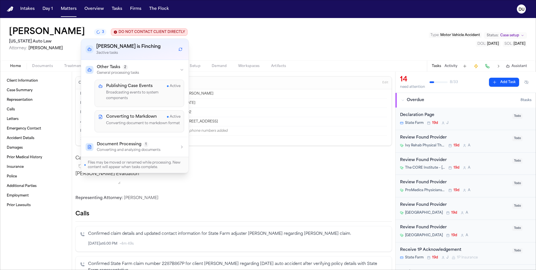
click at [246, 45] on div "[PERSON_NAME] 3 DO NOT CONTACT CLIENT DIRECTLY DO NOT CONTACT [US_STATE] Auto L…" at bounding box center [268, 39] width 536 height 42
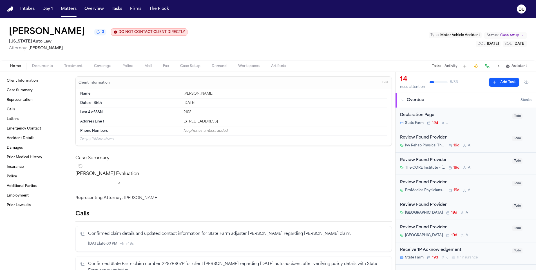
click at [10, 9] on img "Home" at bounding box center [10, 8] width 7 height 5
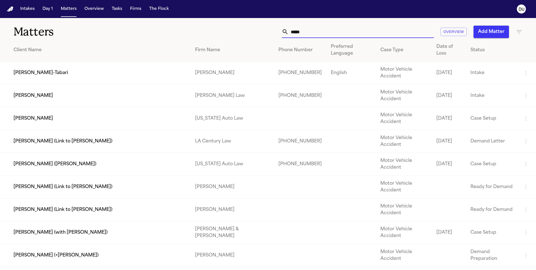
drag, startPoint x: 336, startPoint y: 33, endPoint x: 283, endPoint y: 32, distance: 53.2
click at [283, 32] on div "*****" at bounding box center [358, 32] width 152 height 12
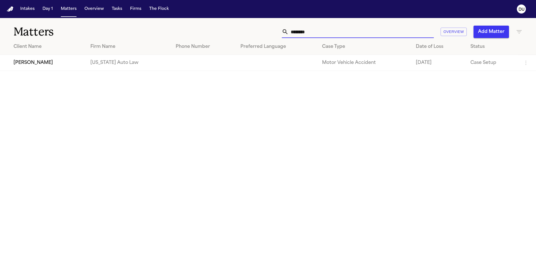
type input "*******"
click at [86, 62] on td "[PERSON_NAME]" at bounding box center [43, 63] width 86 height 16
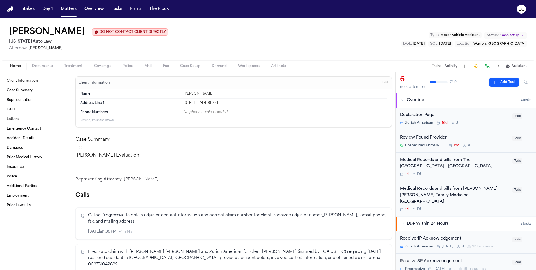
scroll to position [3, 0]
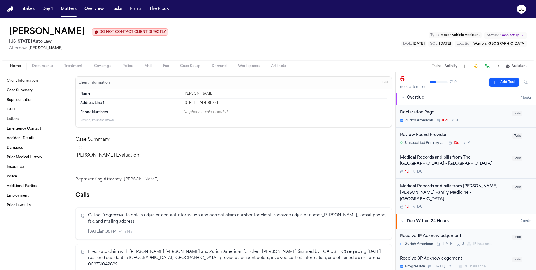
click at [414, 160] on div "Medical Records and bills from The [GEOGRAPHIC_DATA] - [GEOGRAPHIC_DATA]" at bounding box center [454, 160] width 109 height 13
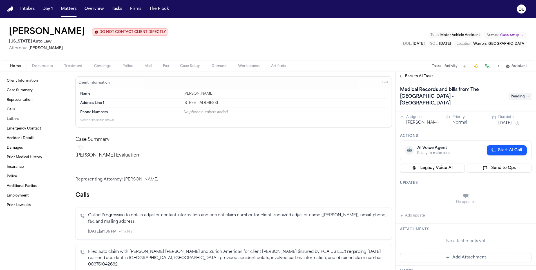
click at [522, 93] on span "Pending" at bounding box center [520, 96] width 23 height 7
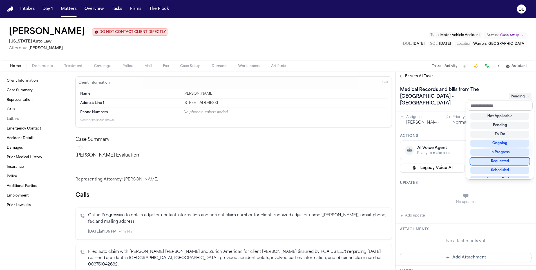
click at [506, 161] on div "Requested" at bounding box center [499, 161] width 59 height 7
click at [450, 183] on div "Medical Records and bills from The Core Institute - Southfield Requested Assign…" at bounding box center [465, 175] width 140 height 189
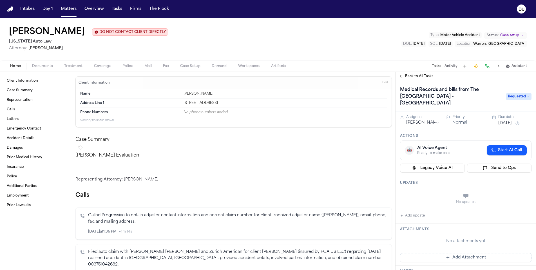
click at [506, 120] on button "[DATE]" at bounding box center [505, 123] width 14 height 6
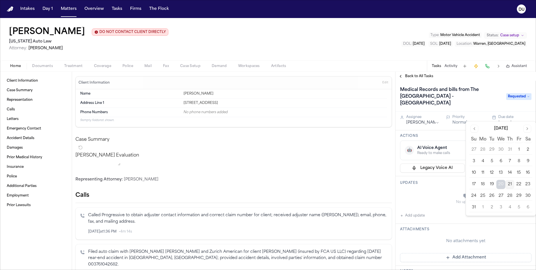
click at [518, 184] on button "22" at bounding box center [518, 184] width 9 height 9
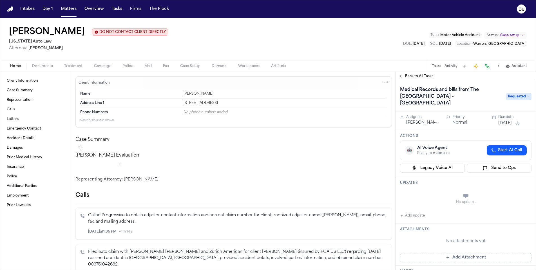
click at [407, 212] on button "Add update" at bounding box center [412, 215] width 25 height 7
click at [432, 191] on textarea "Add your update" at bounding box center [469, 196] width 120 height 11
type textarea "**********"
click at [523, 207] on button "Add" at bounding box center [523, 210] width 12 height 7
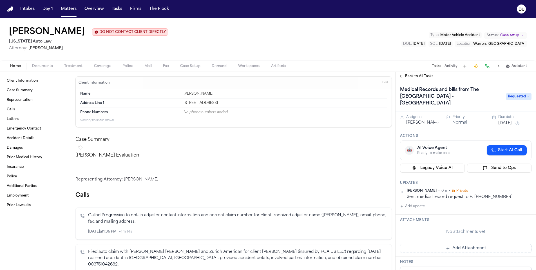
click at [457, 245] on button "Add Attachment" at bounding box center [465, 248] width 131 height 9
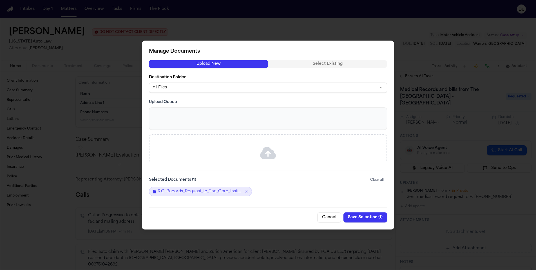
click at [364, 218] on button "Save Selection ( 1 )" at bounding box center [365, 217] width 44 height 10
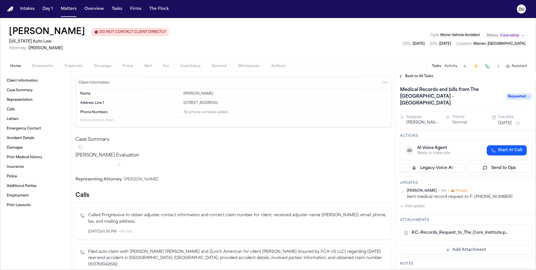
click at [421, 78] on span "Back to All Tasks" at bounding box center [419, 76] width 28 height 5
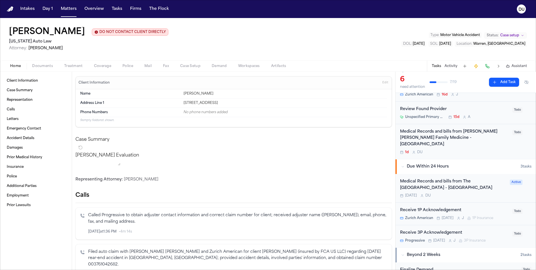
scroll to position [19, 0]
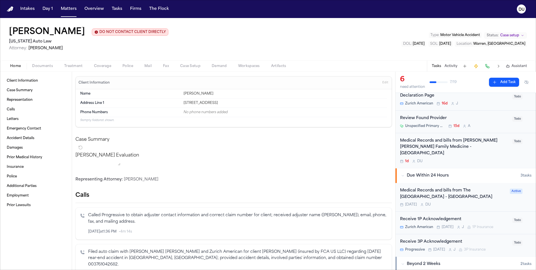
click at [449, 145] on div "Medical Records and bills from [PERSON_NAME] [PERSON_NAME] Family Medicine - [G…" at bounding box center [454, 147] width 109 height 19
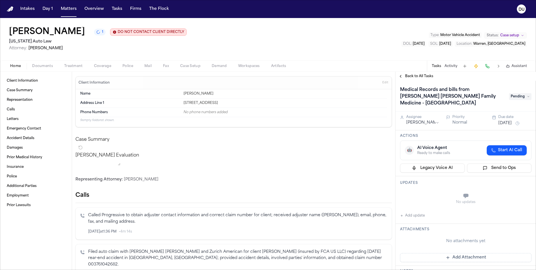
click at [403, 214] on icon "button" at bounding box center [401, 215] width 3 height 3
click at [423, 191] on textarea "Add your update" at bounding box center [469, 196] width 120 height 11
type textarea "**********"
click at [518, 207] on button "Add" at bounding box center [523, 210] width 12 height 7
click at [512, 120] on button "[DATE]" at bounding box center [505, 123] width 14 height 6
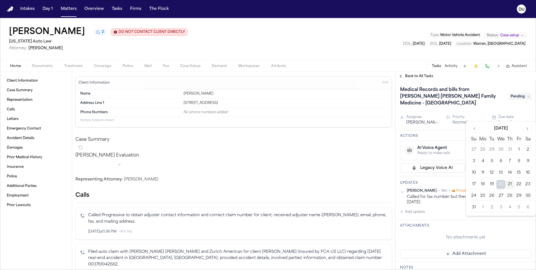
click at [510, 185] on button "21" at bounding box center [509, 184] width 9 height 9
drag, startPoint x: 488, startPoint y: 105, endPoint x: 496, endPoint y: 103, distance: 8.8
click at [488, 111] on div "Assignee [PERSON_NAME] Priority Normal Due date [DATE]" at bounding box center [465, 120] width 140 height 19
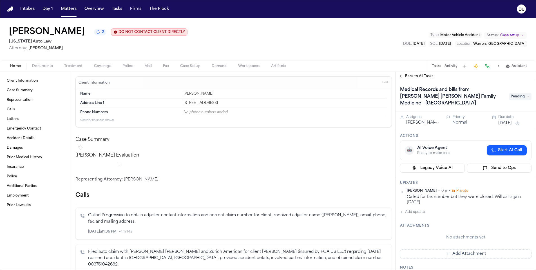
click at [520, 93] on span "Pending" at bounding box center [520, 96] width 23 height 7
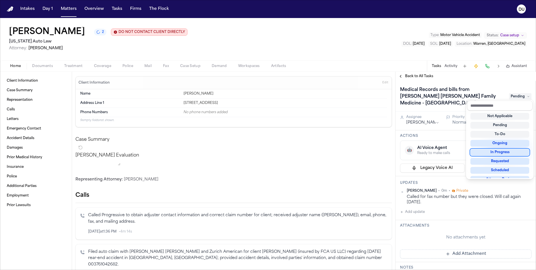
click at [511, 151] on div "In Progress" at bounding box center [499, 152] width 59 height 7
drag, startPoint x: 456, startPoint y: 129, endPoint x: 462, endPoint y: 129, distance: 6.2
click at [456, 129] on div "Medical Records and bills from [PERSON_NAME] [PERSON_NAME] Family Medicine - So…" at bounding box center [465, 175] width 140 height 189
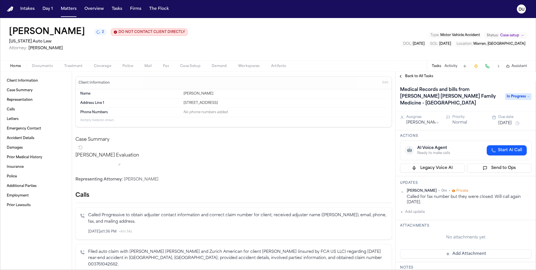
click at [416, 77] on span "Back to All Tasks" at bounding box center [419, 76] width 28 height 5
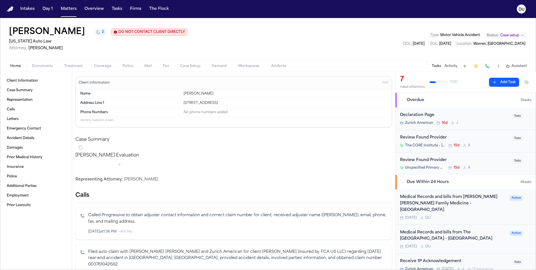
click at [11, 10] on img "Home" at bounding box center [10, 8] width 7 height 5
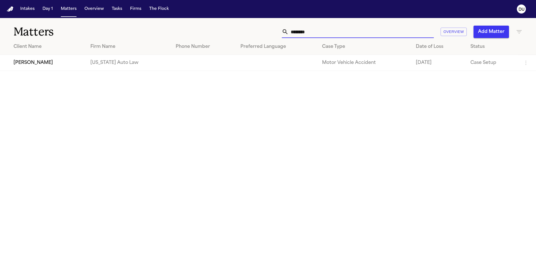
drag, startPoint x: 321, startPoint y: 33, endPoint x: 283, endPoint y: 31, distance: 37.4
click at [283, 31] on div "*******" at bounding box center [358, 32] width 152 height 12
type input "**********"
drag, startPoint x: 284, startPoint y: 31, endPoint x: 34, endPoint y: 64, distance: 251.5
click at [34, 64] on td "[PERSON_NAME]" at bounding box center [42, 63] width 84 height 16
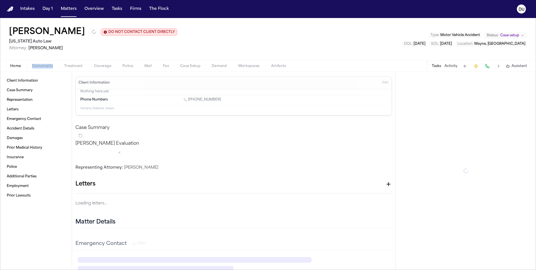
click at [34, 64] on div "Home Documents Treatment Coverage Police Mail Fax Case Setup Demand Workspaces …" at bounding box center [148, 66] width 287 height 7
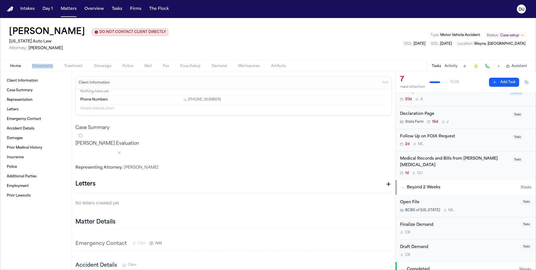
scroll to position [57, 0]
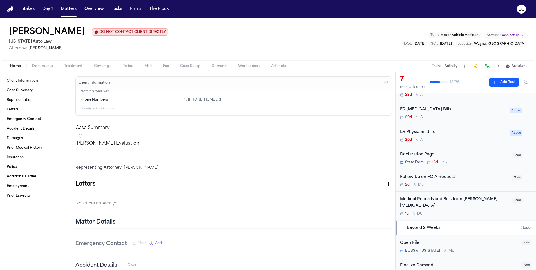
click at [448, 198] on div "Medical Records and Bills from [PERSON_NAME] [MEDICAL_DATA]" at bounding box center [454, 202] width 109 height 13
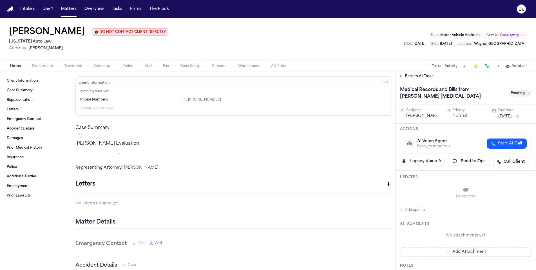
click at [14, 10] on nav "Intakes Day 1 Matters Overview Tasks Firms The Flock DU" at bounding box center [268, 9] width 536 height 18
click at [11, 10] on img "Home" at bounding box center [10, 8] width 7 height 5
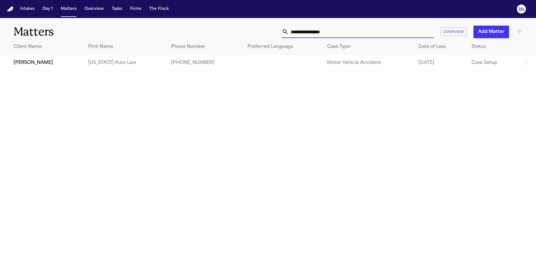
drag, startPoint x: 345, startPoint y: 34, endPoint x: 286, endPoint y: 35, distance: 59.1
click at [285, 34] on div "**********" at bounding box center [358, 32] width 152 height 12
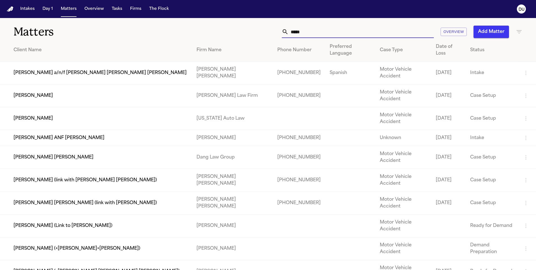
type input "*****"
click at [88, 107] on td "[PERSON_NAME]" at bounding box center [96, 118] width 192 height 23
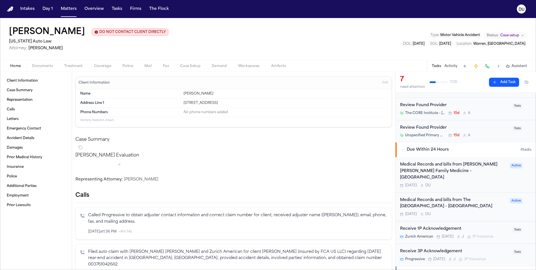
scroll to position [50, 0]
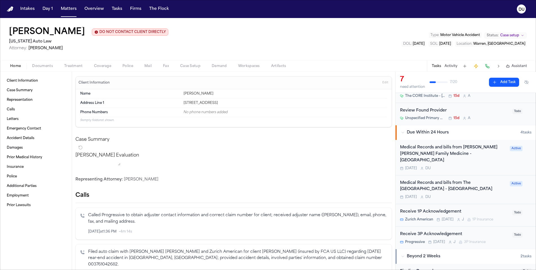
click at [469, 149] on div "Medical Records and bills from [PERSON_NAME] [PERSON_NAME] Family Medicine - [G…" at bounding box center [453, 153] width 106 height 19
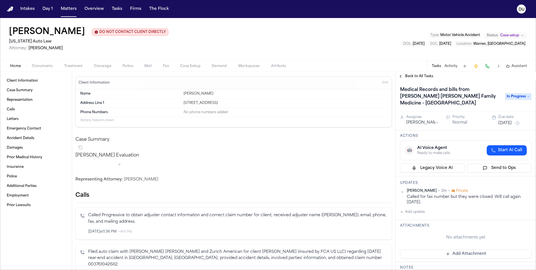
click at [12, 9] on img "Home" at bounding box center [10, 8] width 7 height 5
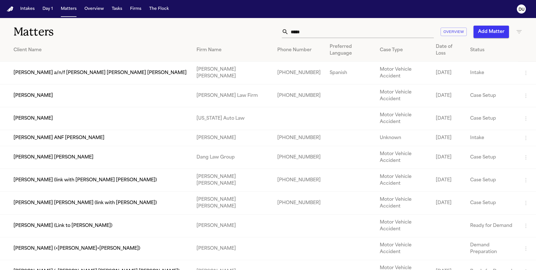
click at [310, 31] on input "*****" at bounding box center [360, 32] width 145 height 12
drag, startPoint x: 298, startPoint y: 33, endPoint x: 266, endPoint y: 34, distance: 31.8
click at [266, 34] on div "***** Overview Add Matter" at bounding box center [342, 32] width 361 height 12
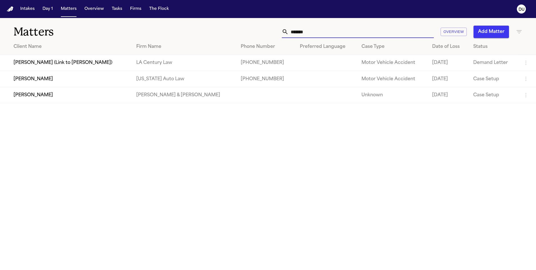
type input "*******"
click at [62, 80] on td "[PERSON_NAME]" at bounding box center [66, 79] width 132 height 16
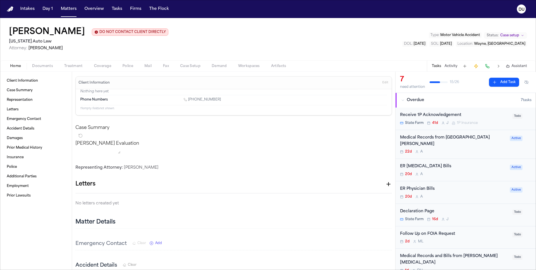
scroll to position [37, 0]
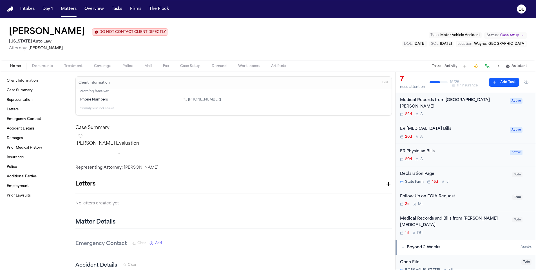
click at [446, 219] on div "Medical Records and Bills from [PERSON_NAME] [MEDICAL_DATA]" at bounding box center [454, 222] width 109 height 13
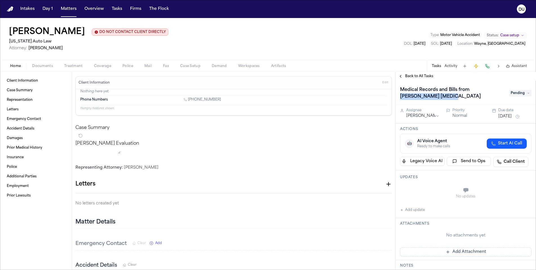
drag, startPoint x: 431, startPoint y: 97, endPoint x: 471, endPoint y: 91, distance: 40.8
click at [471, 91] on h1 "Medical Records and Bills from [PERSON_NAME] [MEDICAL_DATA]" at bounding box center [452, 93] width 108 height 16
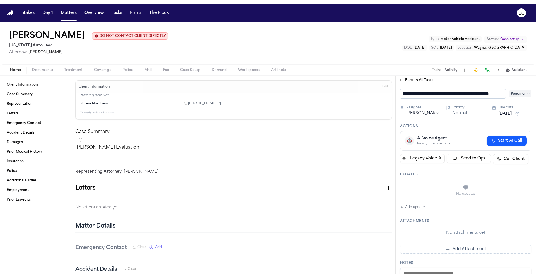
scroll to position [0, 15]
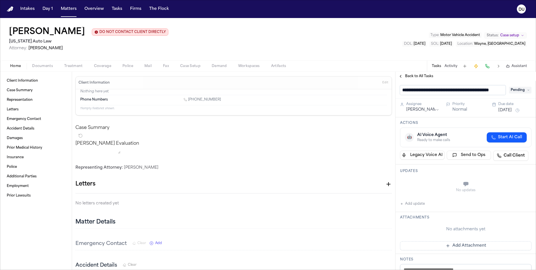
drag, startPoint x: 458, startPoint y: 91, endPoint x: 509, endPoint y: 90, distance: 50.7
click at [509, 90] on div "**********" at bounding box center [465, 90] width 131 height 10
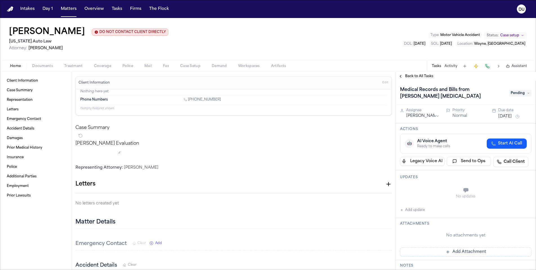
click at [347, 66] on div "Home Documents Treatment Coverage Police Mail Fax Case Setup Demand Workspaces …" at bounding box center [268, 65] width 536 height 11
click at [523, 96] on span "Pending" at bounding box center [520, 93] width 23 height 7
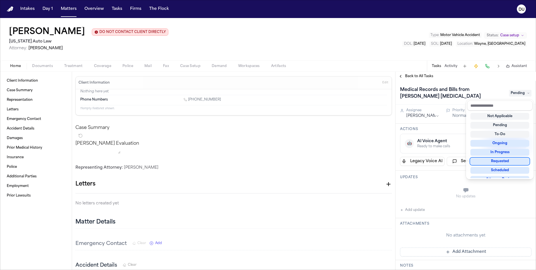
click at [501, 161] on div "Requested" at bounding box center [499, 161] width 59 height 7
click at [456, 130] on div "Medical Records and Bills from [PERSON_NAME] [MEDICAL_DATA] Requested Assignee …" at bounding box center [465, 175] width 140 height 189
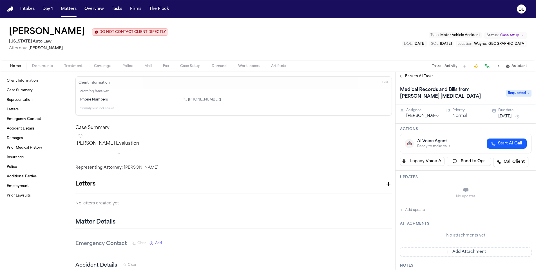
click at [512, 117] on button "[DATE]" at bounding box center [505, 117] width 14 height 6
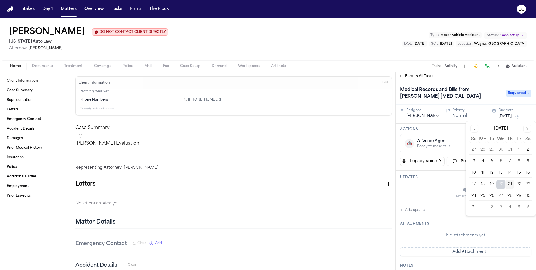
click at [519, 183] on button "22" at bounding box center [518, 184] width 9 height 9
click at [439, 185] on div "No updates" at bounding box center [465, 193] width 131 height 20
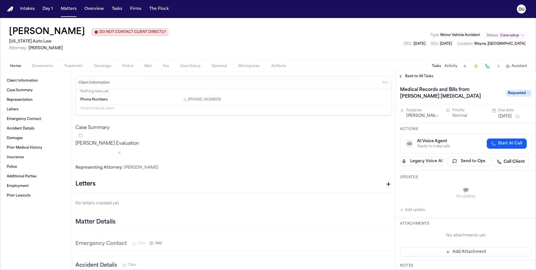
click at [402, 210] on icon "button" at bounding box center [401, 209] width 3 height 3
click at [429, 190] on textarea "Add your update" at bounding box center [469, 190] width 120 height 11
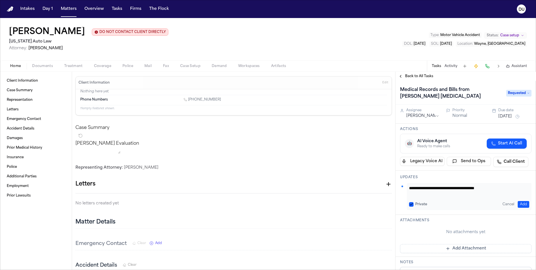
type textarea "**********"
click at [519, 203] on button "Add" at bounding box center [523, 204] width 12 height 7
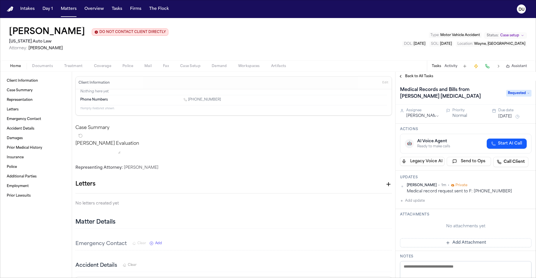
click at [474, 245] on button "Add Attachment" at bounding box center [465, 242] width 131 height 9
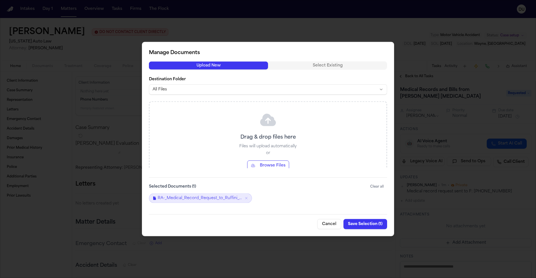
click at [360, 226] on button "Save Selection ( 1 )" at bounding box center [365, 224] width 44 height 10
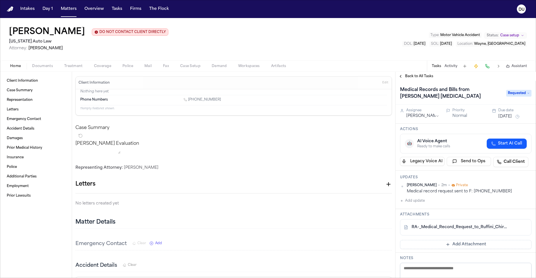
scroll to position [47, 0]
